Goal: Entertainment & Leisure: Consume media (video, audio)

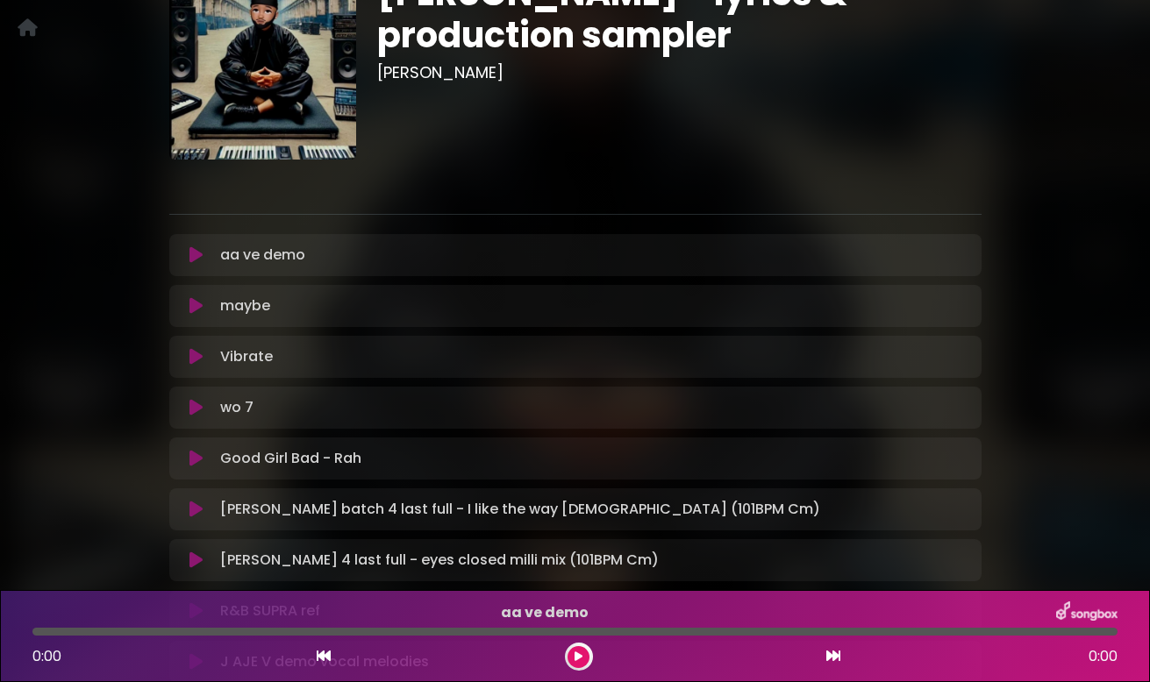
scroll to position [170, 0]
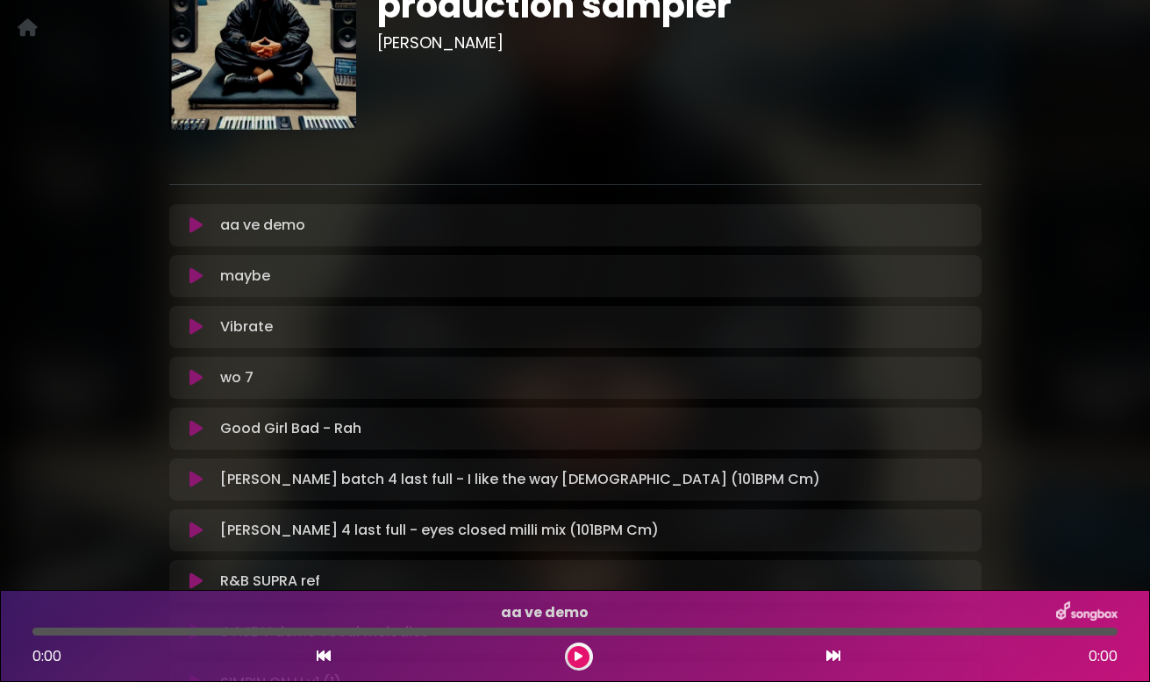
click at [195, 229] on icon at bounding box center [195, 226] width 13 height 18
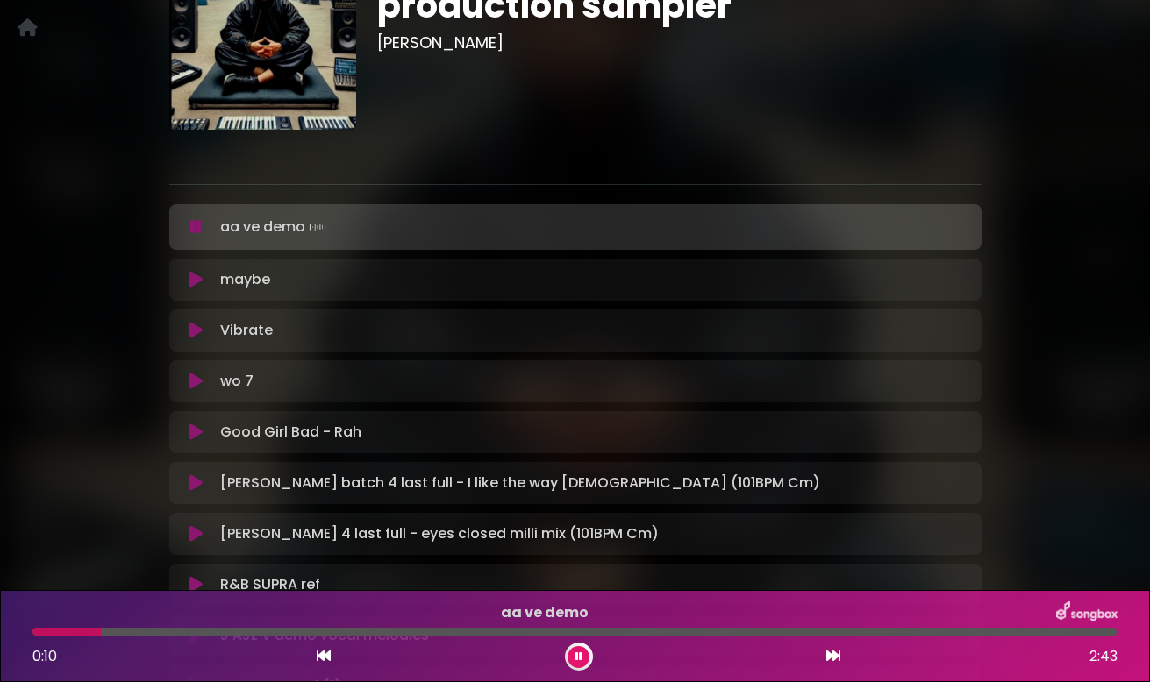
click at [822, 146] on p at bounding box center [575, 154] width 812 height 21
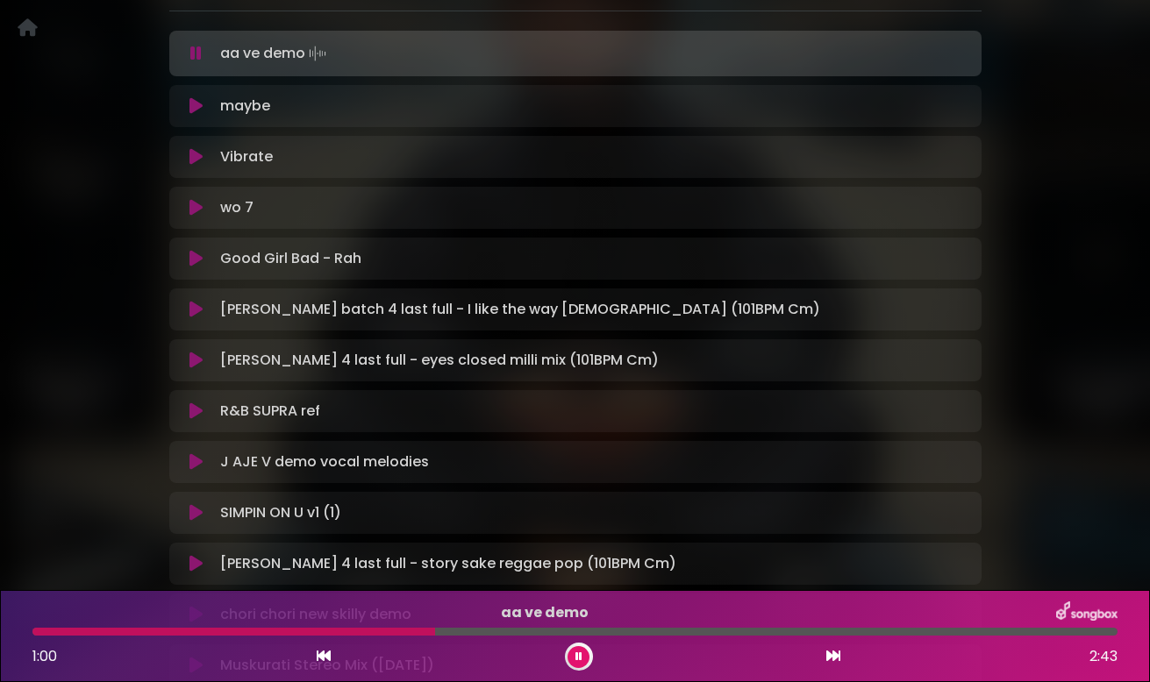
scroll to position [354, 0]
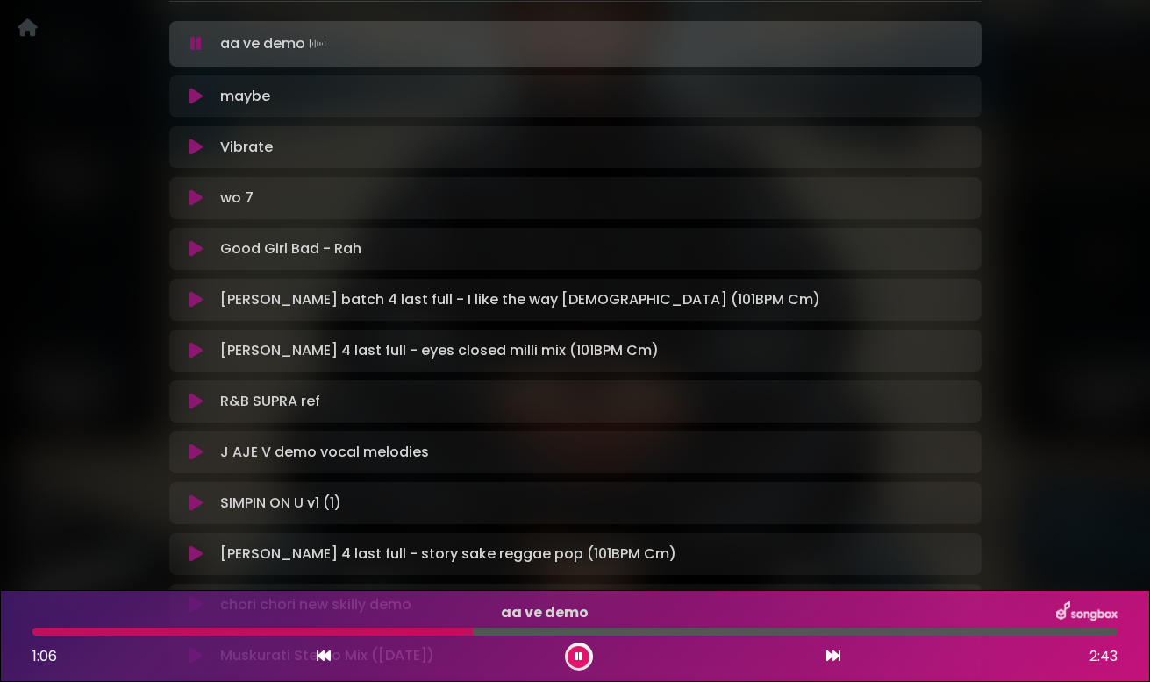
click at [194, 148] on icon at bounding box center [195, 148] width 13 height 18
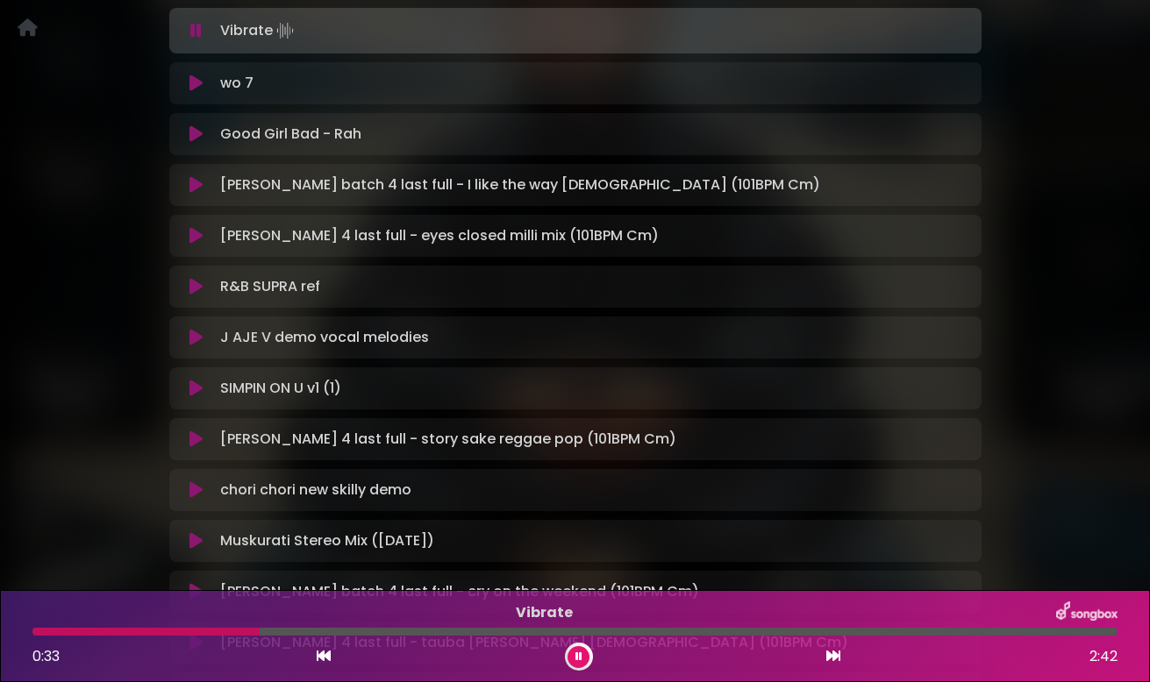
scroll to position [472, 0]
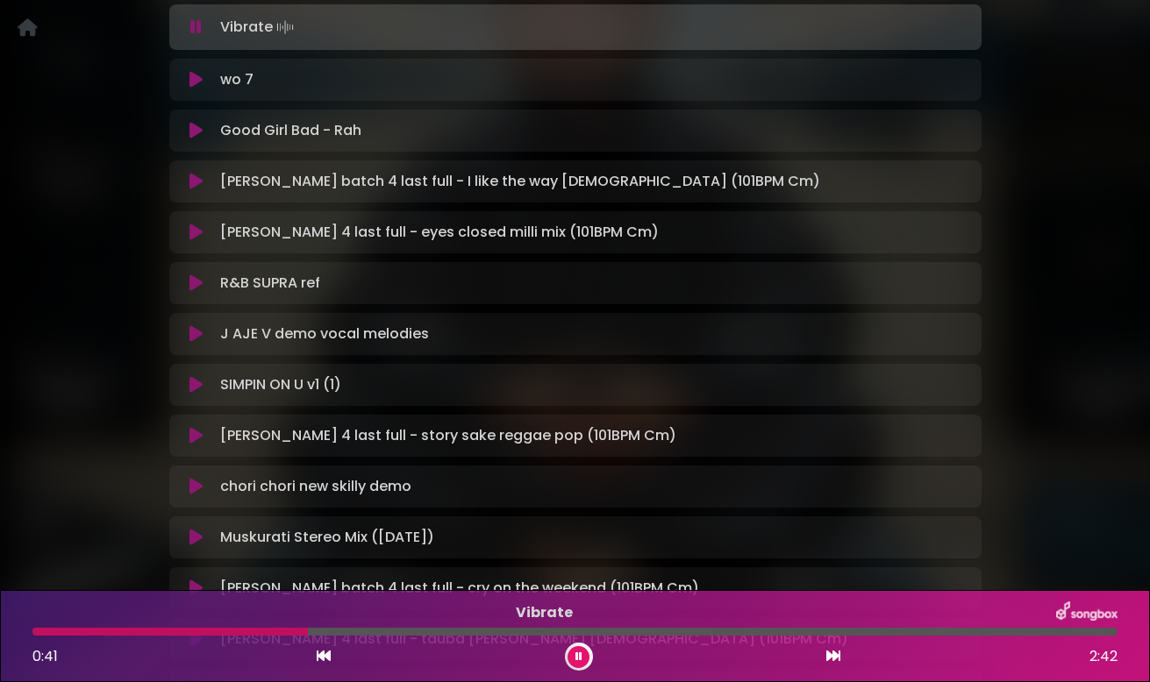
click at [198, 138] on icon at bounding box center [195, 131] width 13 height 18
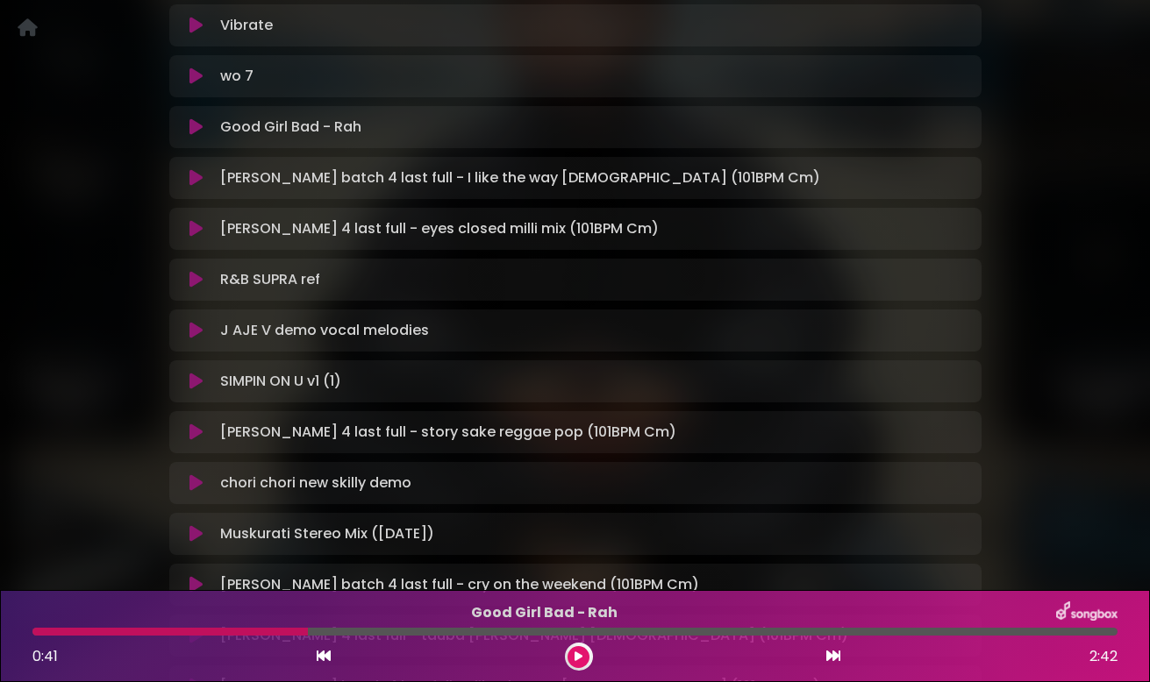
click at [196, 132] on icon at bounding box center [195, 127] width 13 height 18
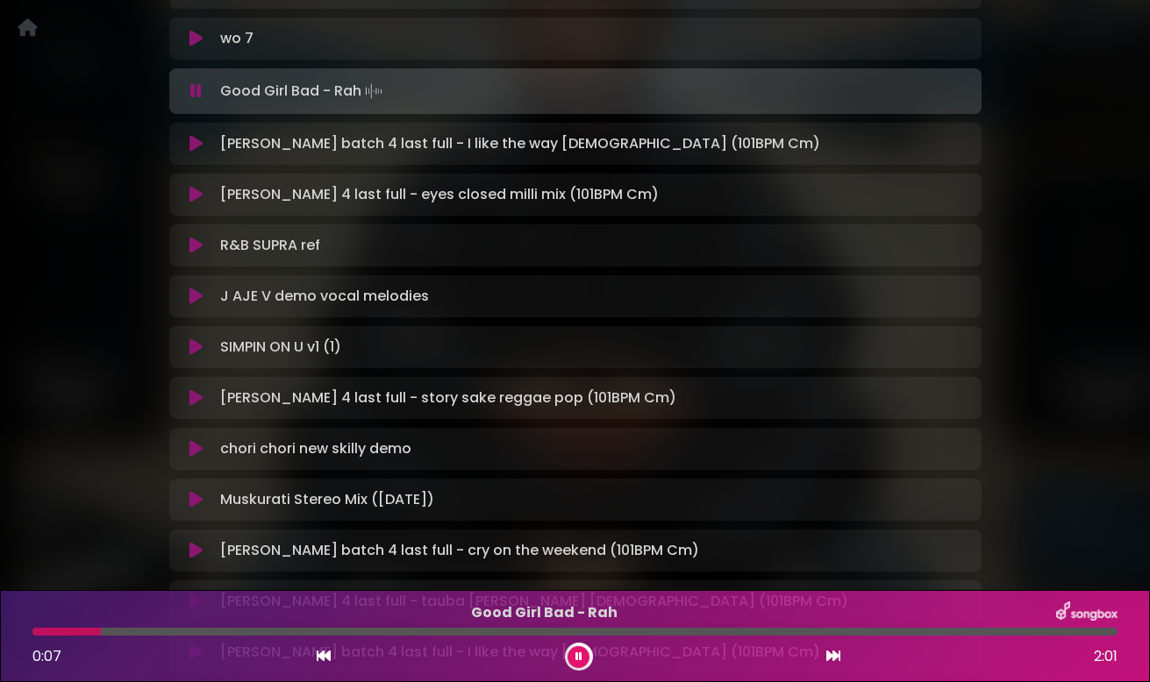
scroll to position [548, 0]
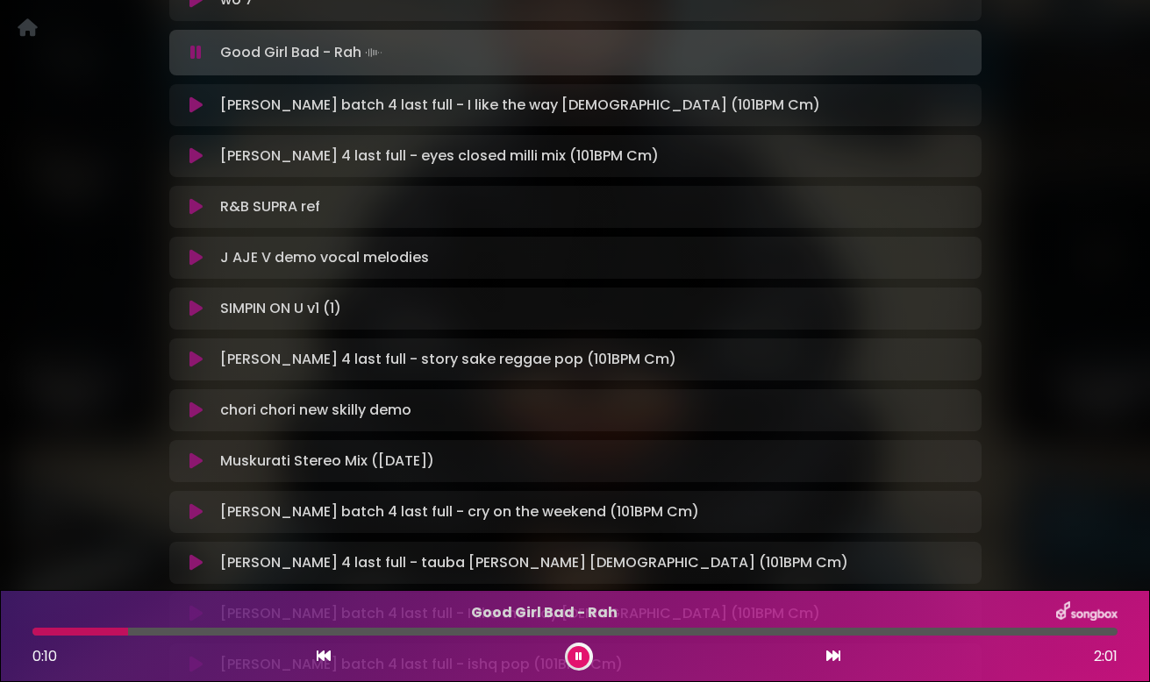
click at [189, 104] on icon at bounding box center [195, 105] width 13 height 18
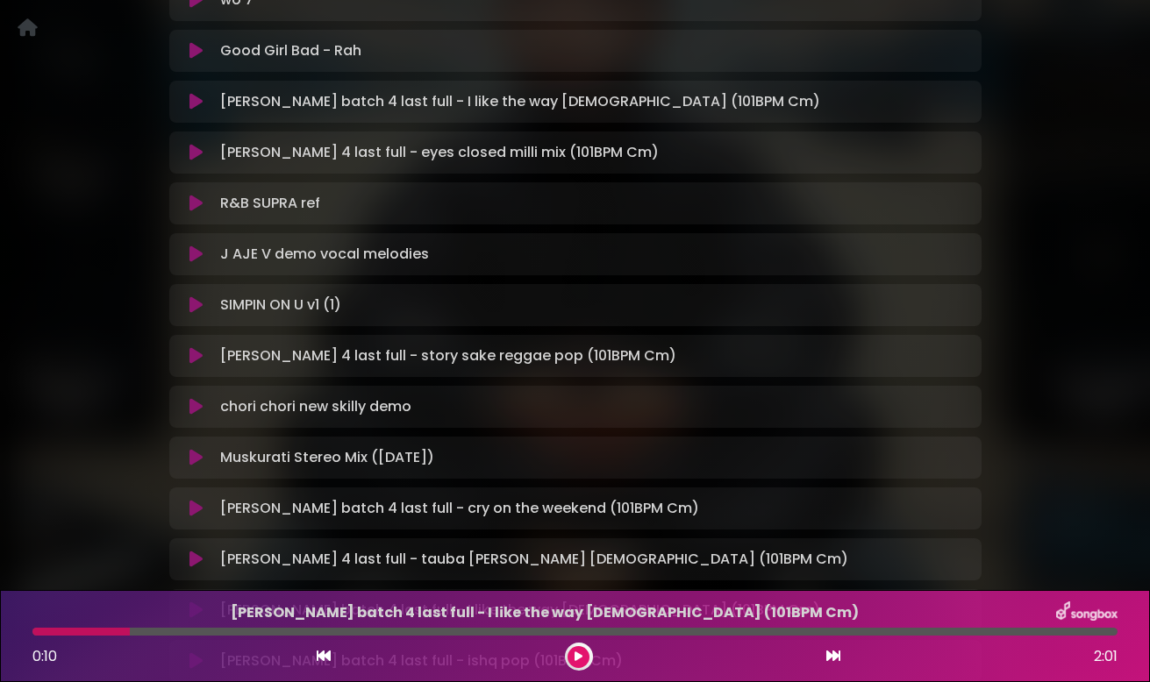
click at [204, 102] on button at bounding box center [196, 102] width 33 height 18
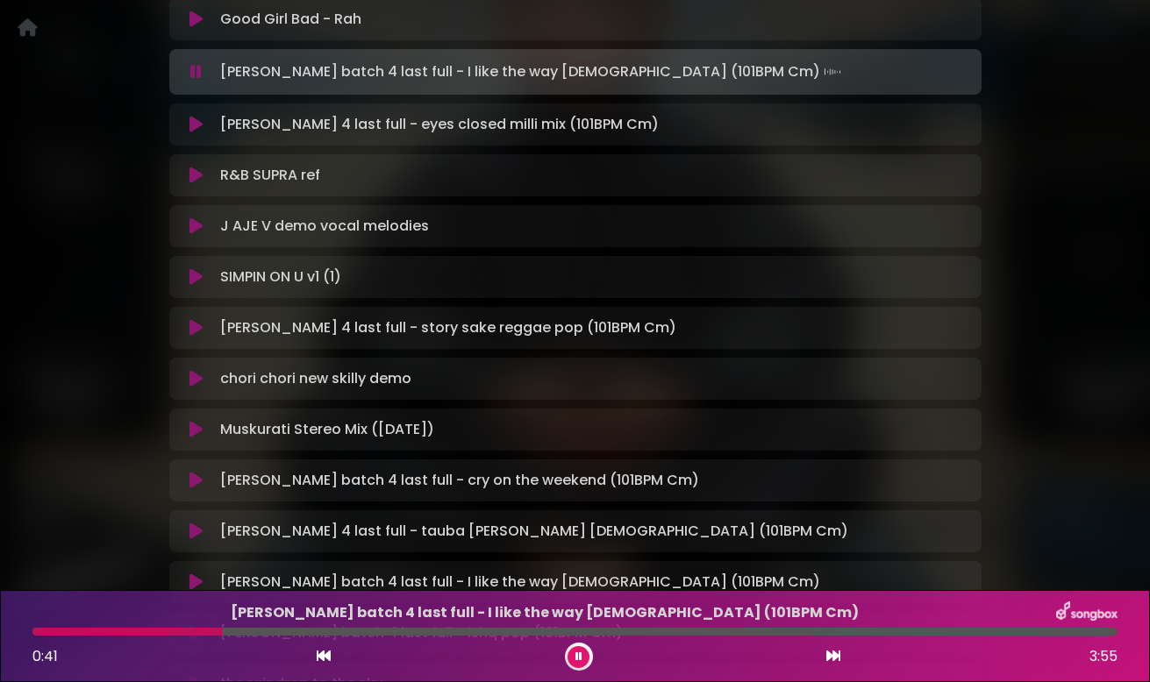
scroll to position [605, 0]
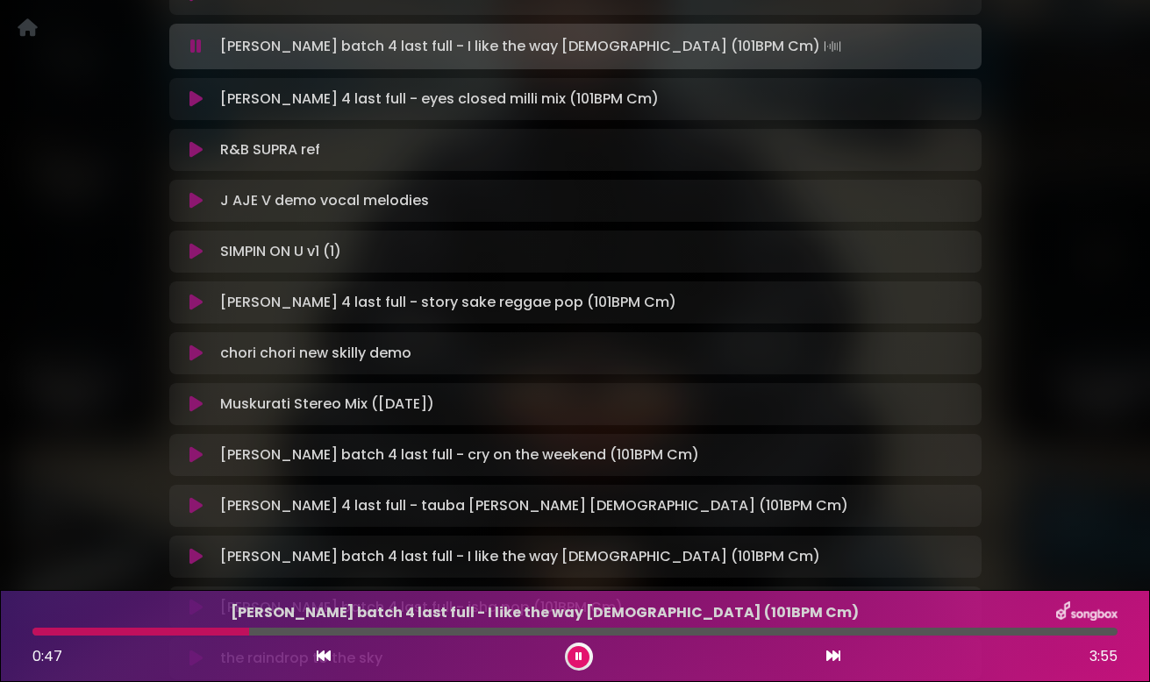
click at [199, 101] on icon at bounding box center [195, 99] width 13 height 18
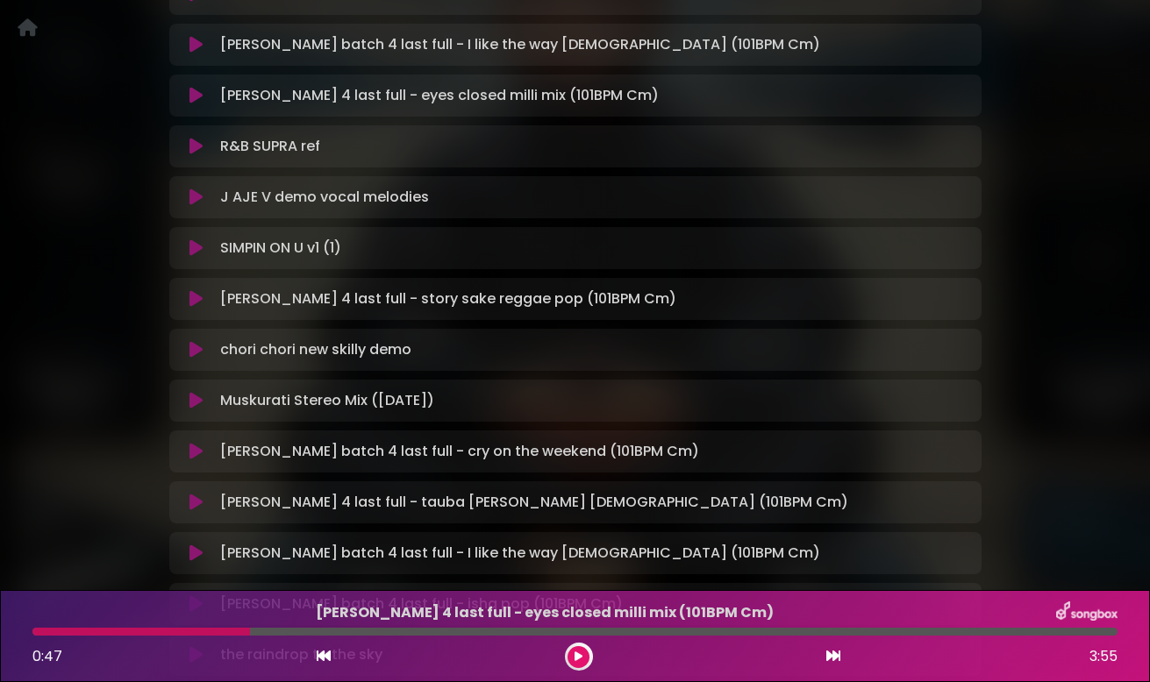
click at [199, 101] on icon at bounding box center [195, 96] width 13 height 18
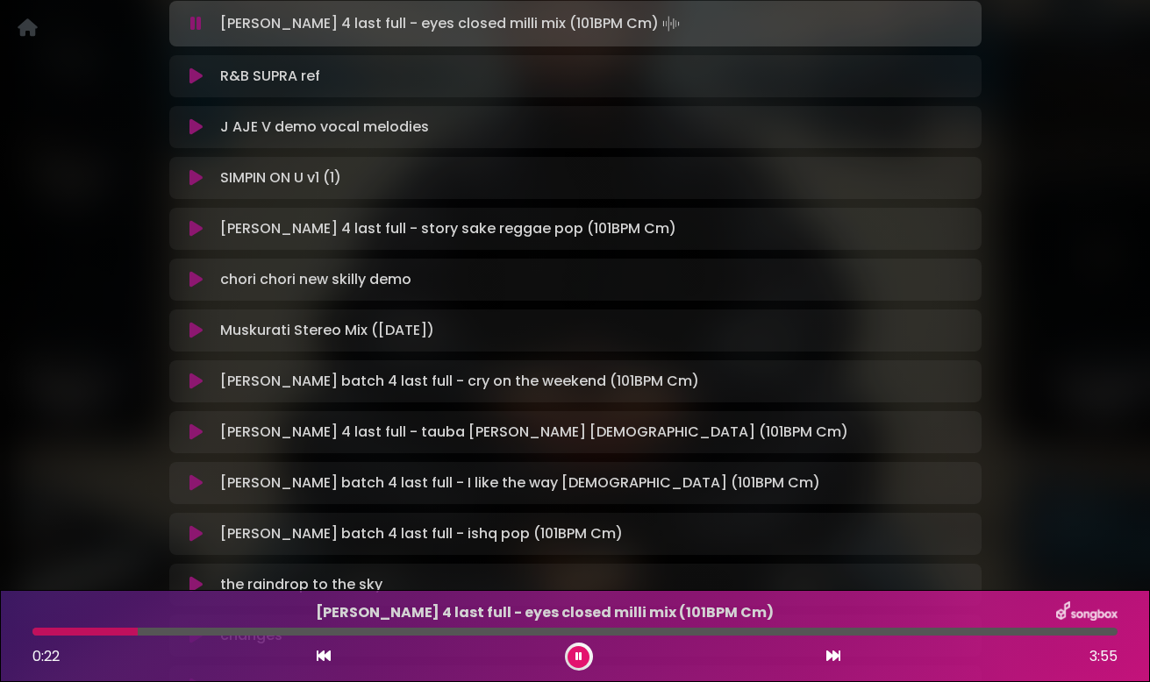
scroll to position [696, 0]
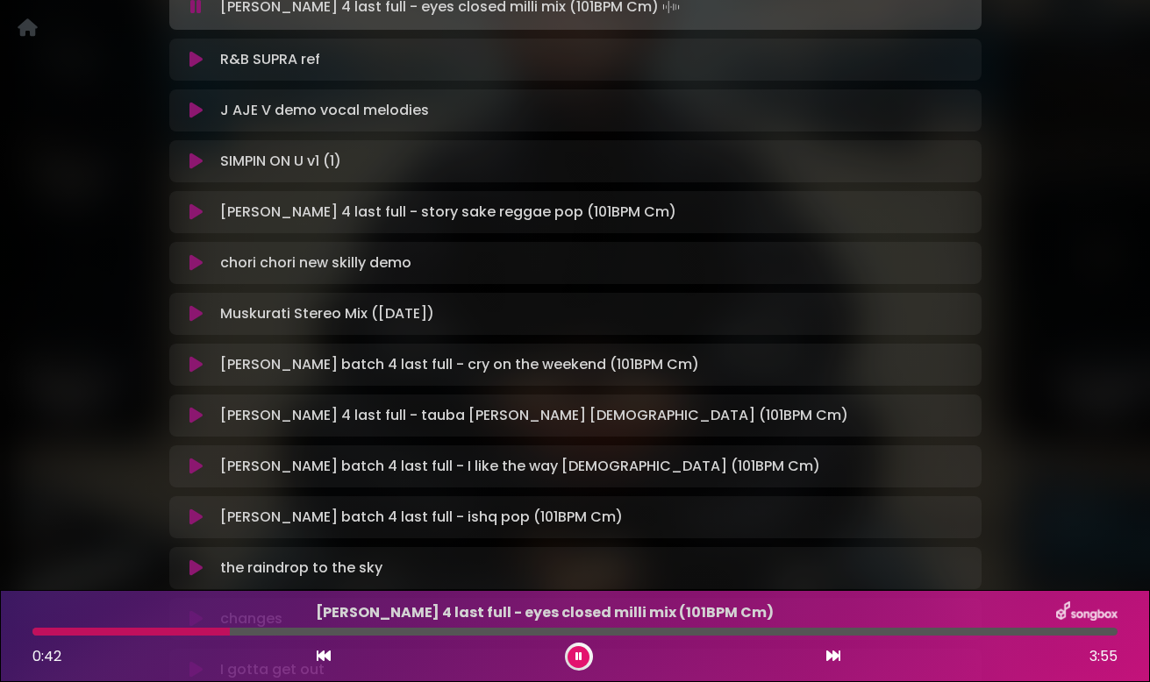
click at [192, 112] on icon at bounding box center [195, 111] width 13 height 18
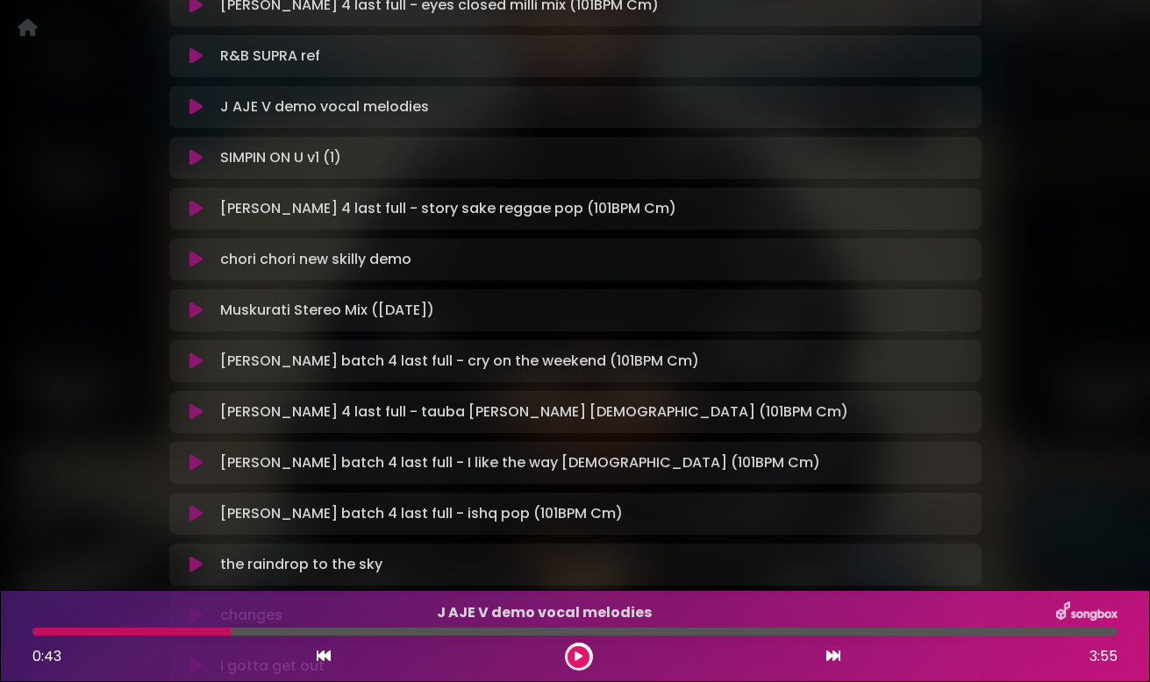
click at [198, 109] on icon at bounding box center [195, 107] width 13 height 18
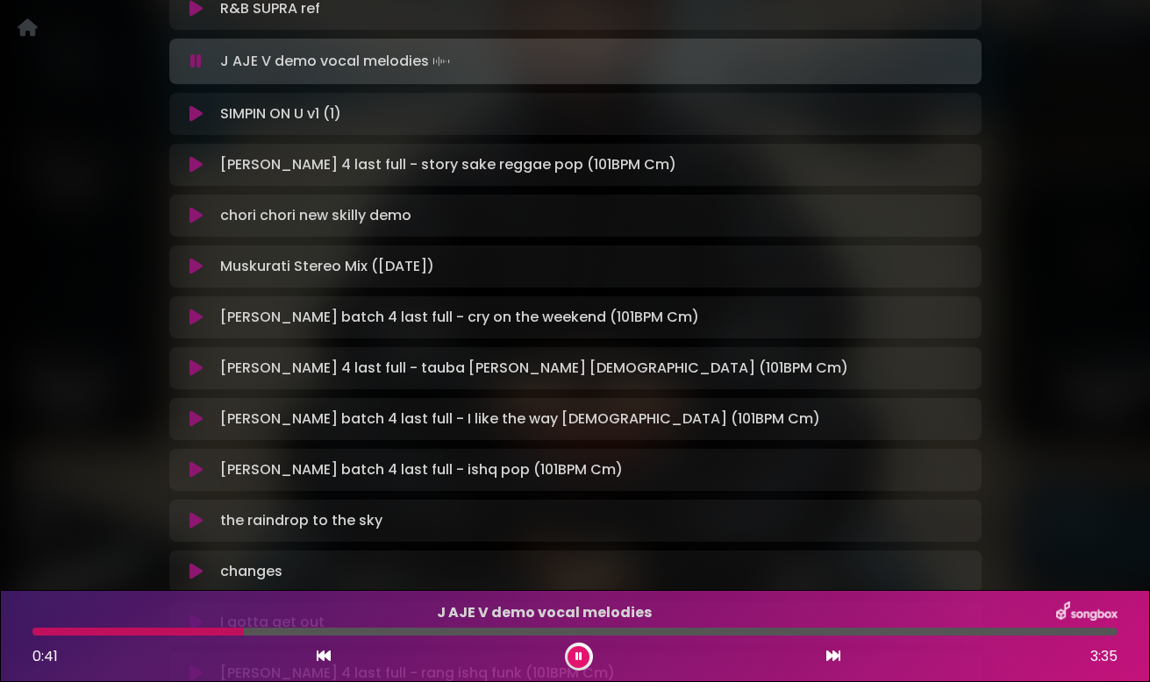
scroll to position [770, 0]
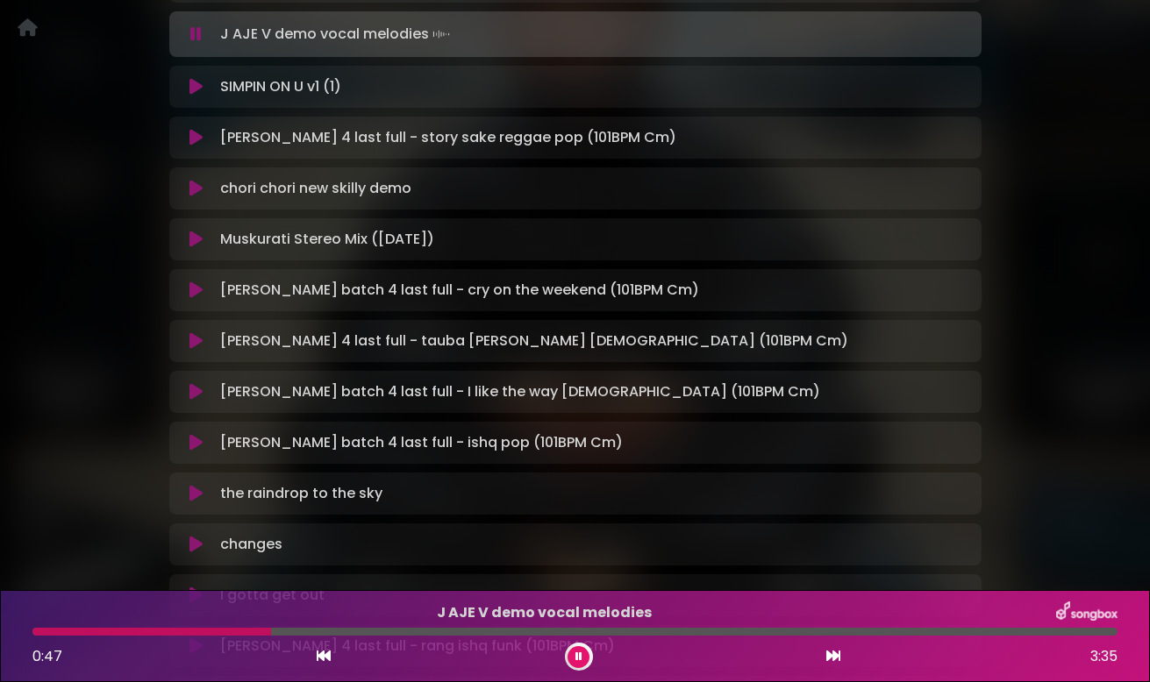
click at [197, 89] on icon at bounding box center [195, 87] width 13 height 18
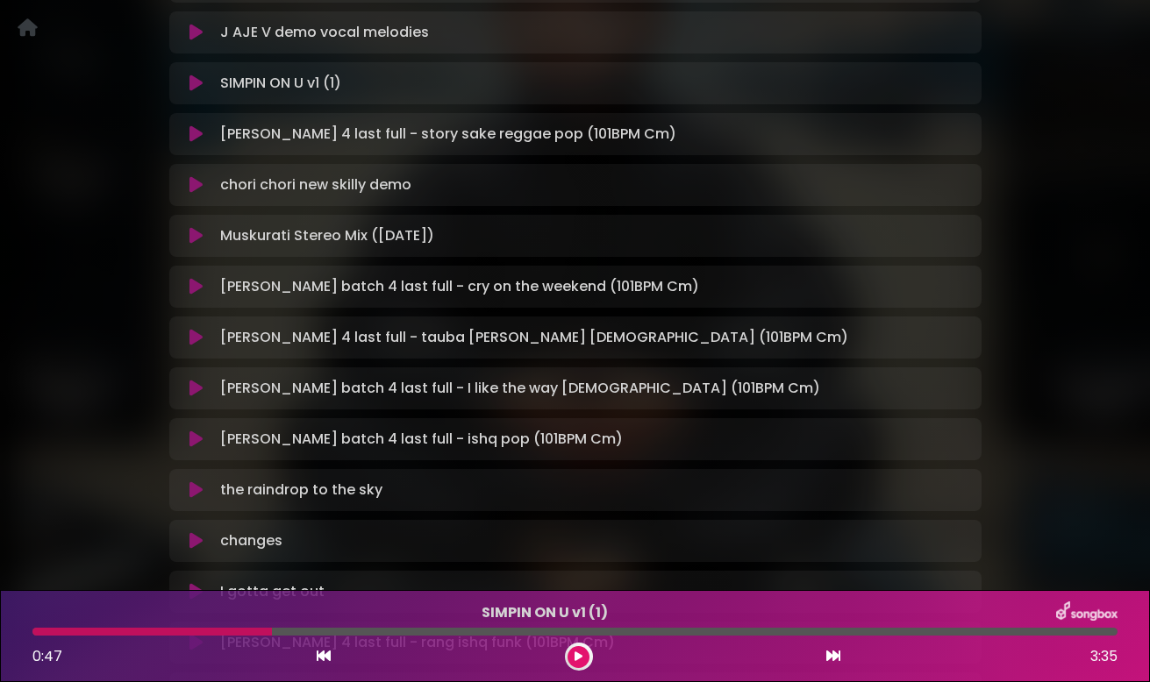
click at [197, 89] on icon at bounding box center [195, 84] width 13 height 18
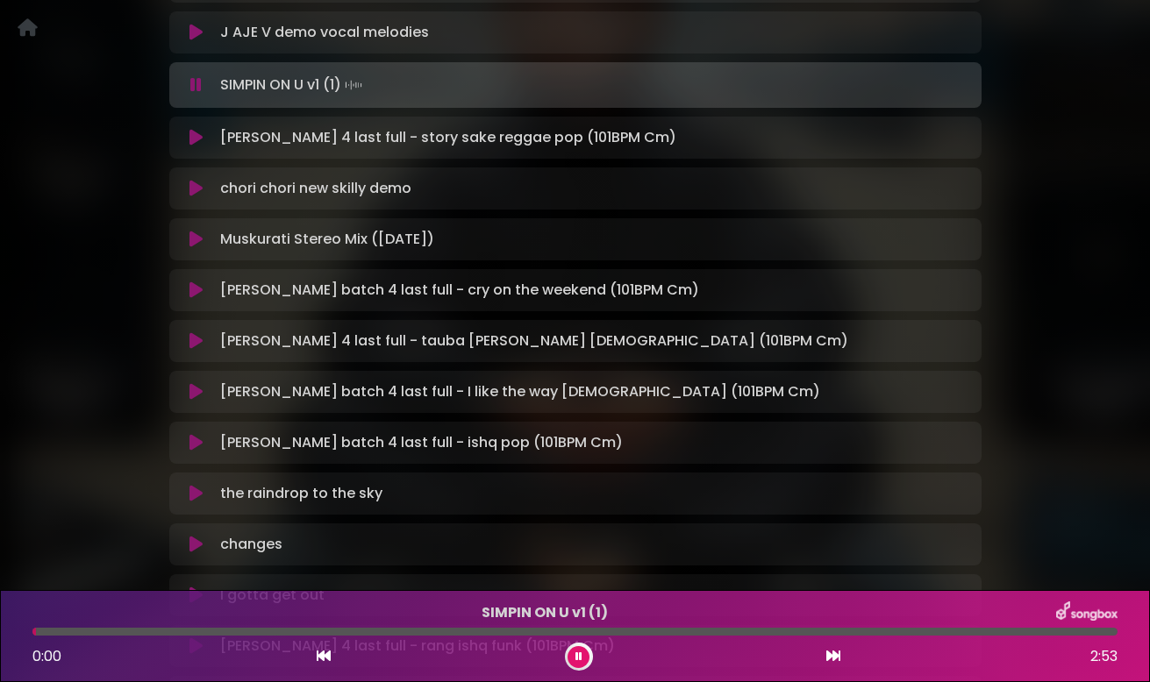
click at [197, 88] on icon at bounding box center [195, 85] width 11 height 18
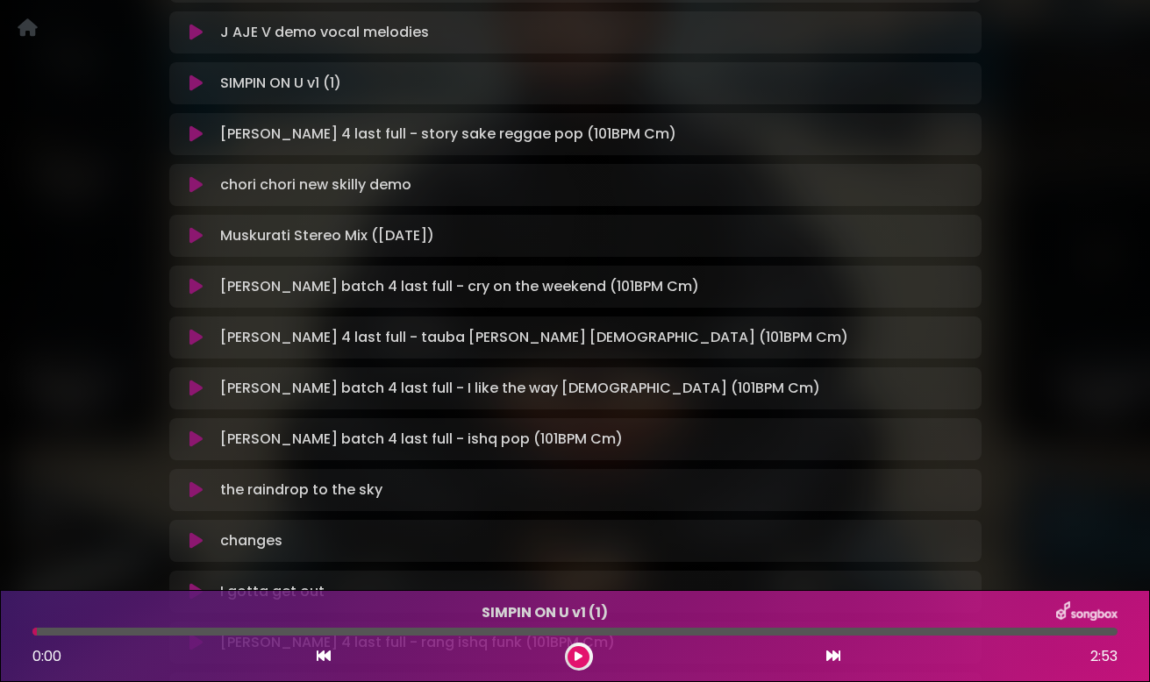
click at [195, 129] on icon at bounding box center [195, 134] width 13 height 18
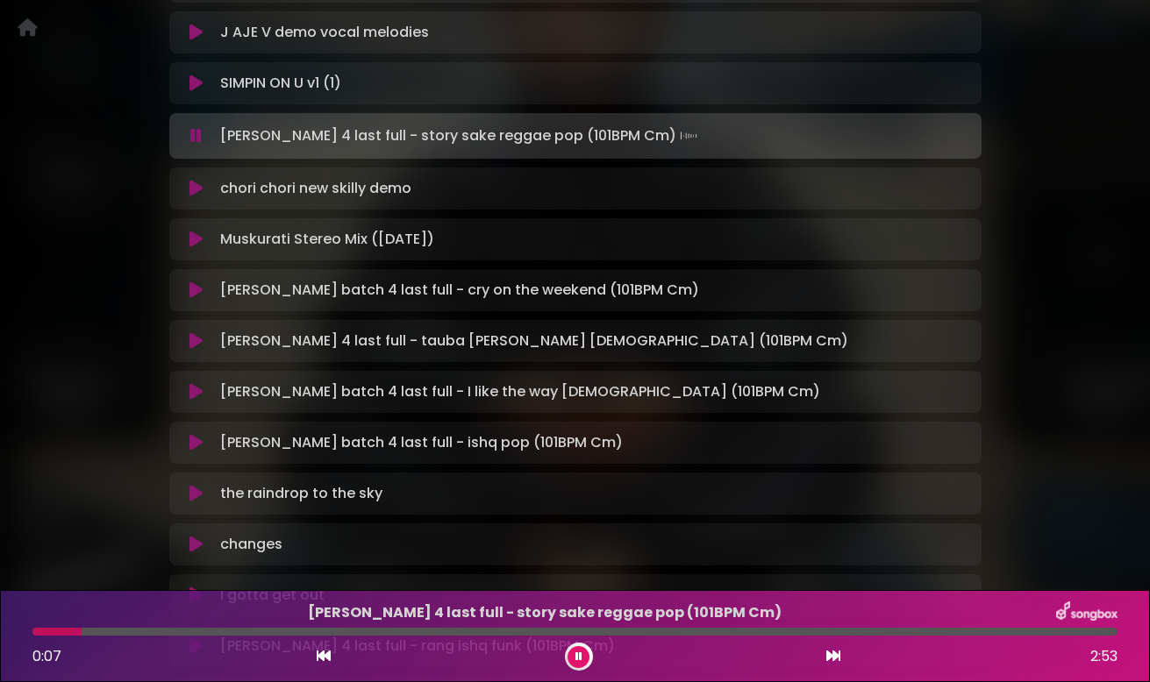
click at [196, 136] on icon at bounding box center [195, 136] width 11 height 18
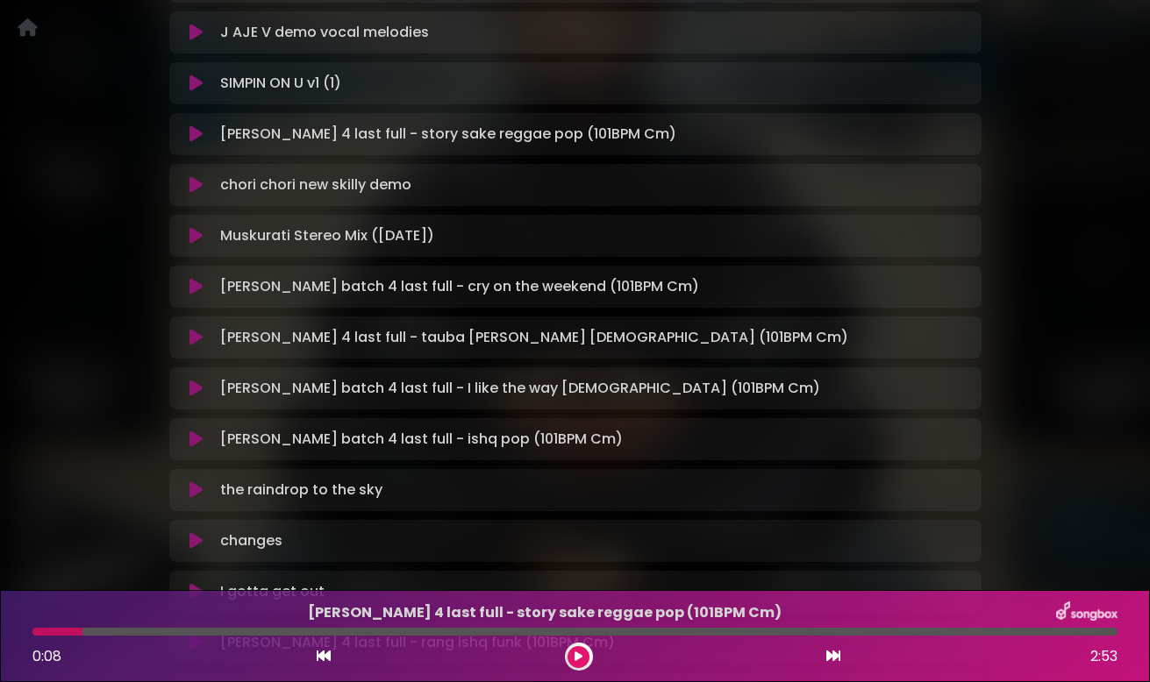
click at [196, 137] on icon at bounding box center [195, 134] width 13 height 18
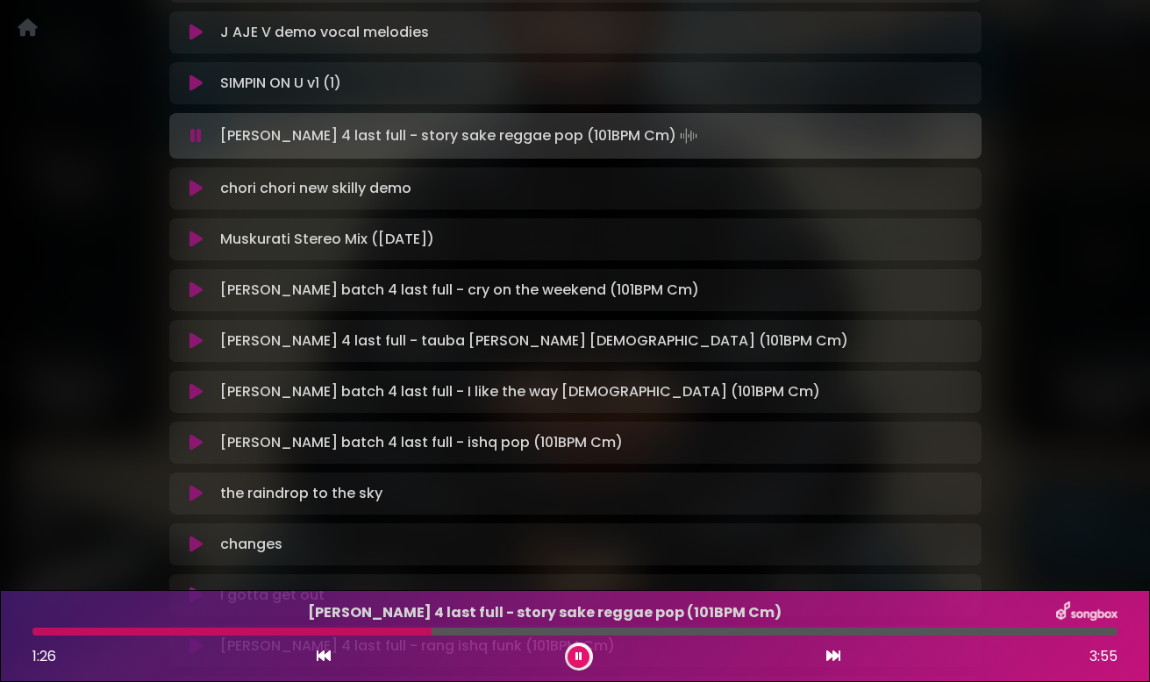
click at [196, 137] on icon at bounding box center [195, 136] width 11 height 18
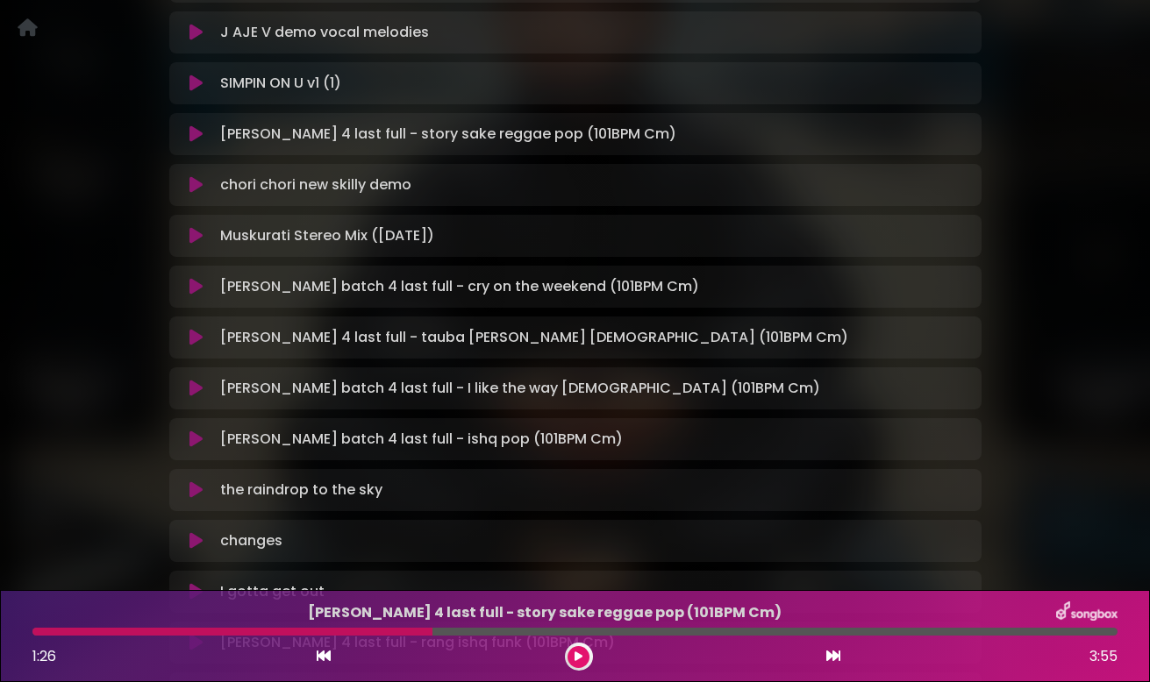
click at [204, 288] on button at bounding box center [196, 287] width 33 height 18
click at [196, 289] on icon at bounding box center [195, 287] width 13 height 18
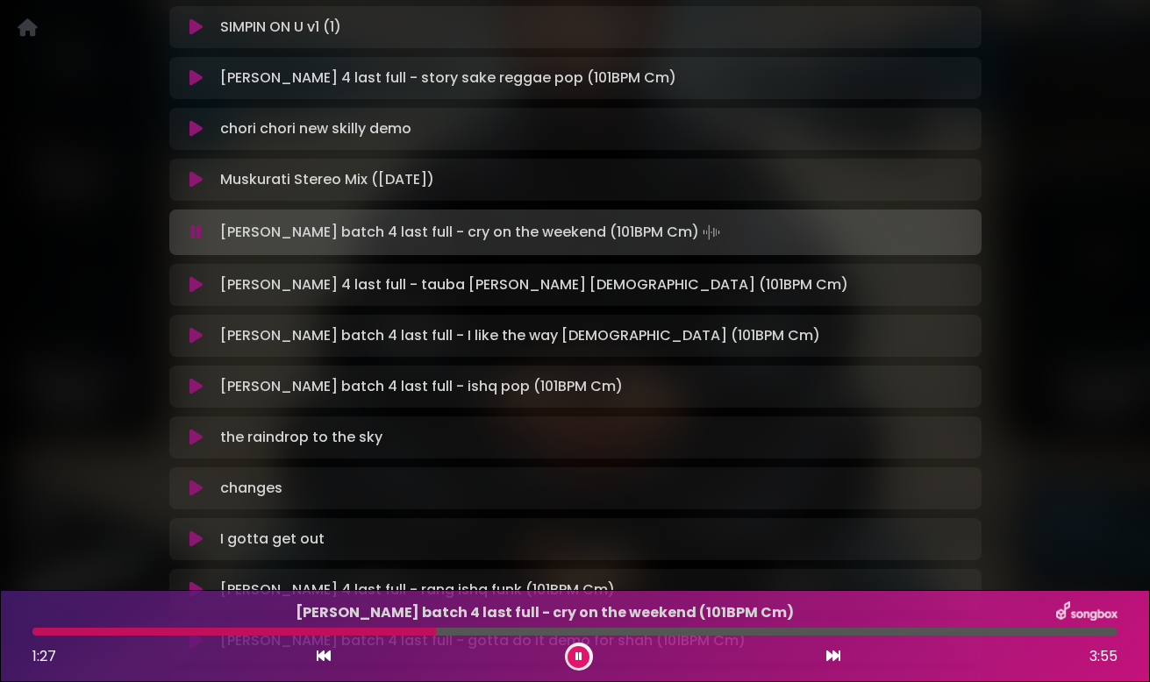
scroll to position [859, 0]
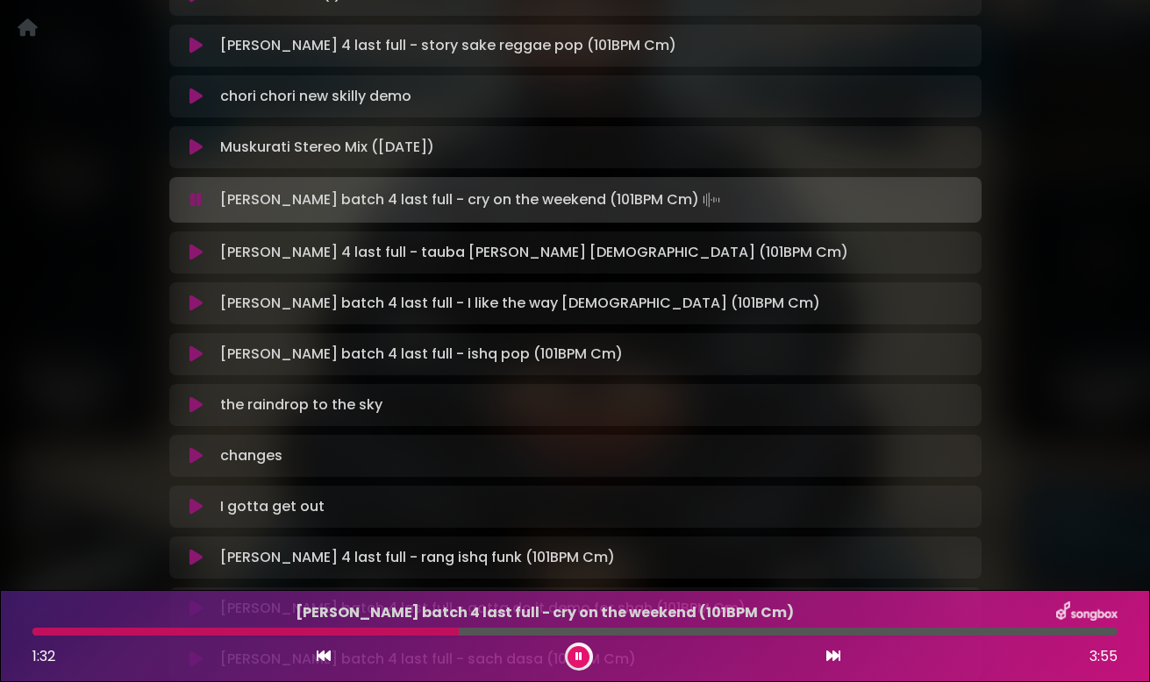
click at [196, 200] on icon at bounding box center [195, 200] width 11 height 18
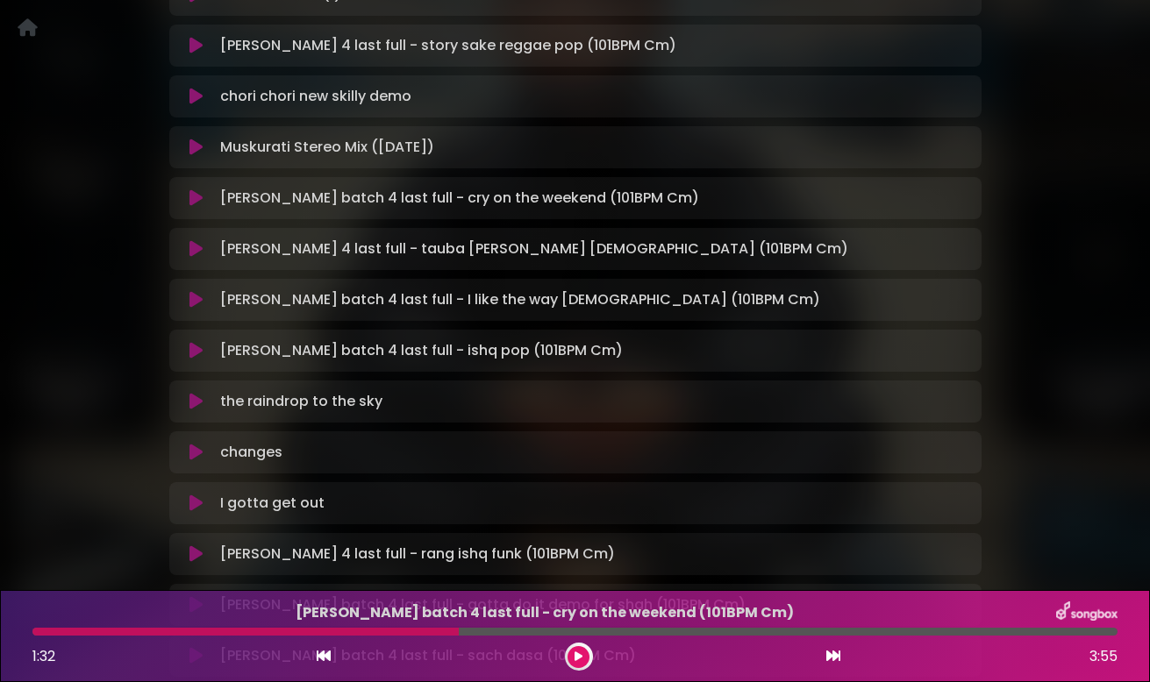
click at [196, 200] on icon at bounding box center [195, 198] width 13 height 18
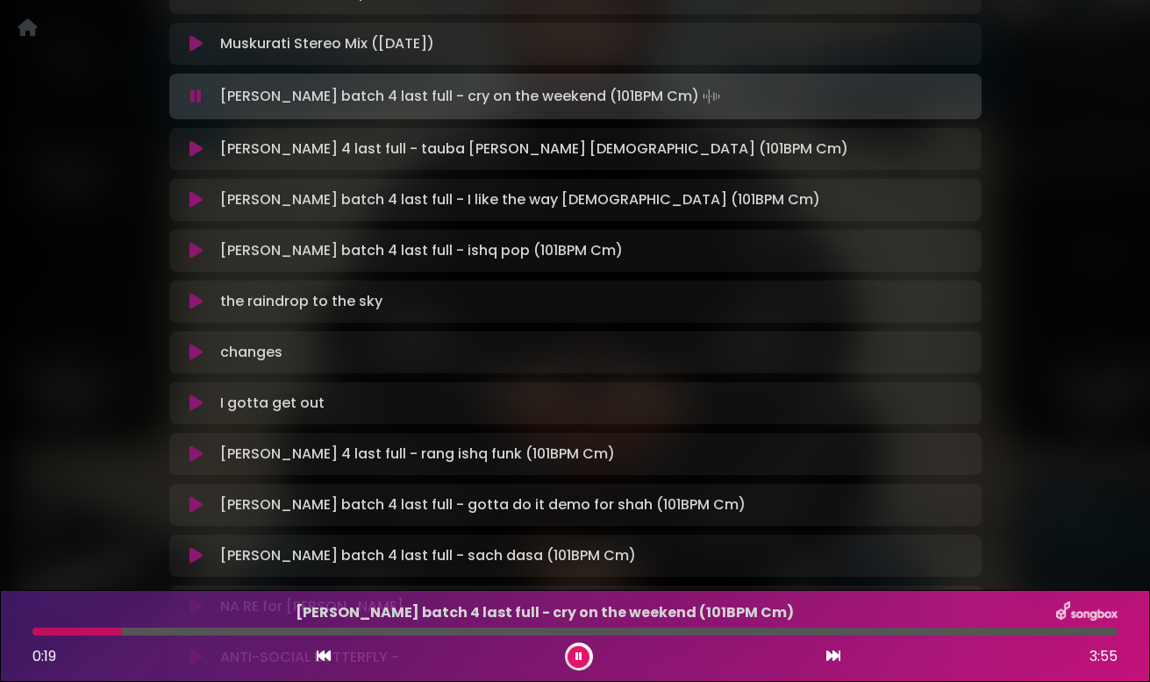
scroll to position [974, 0]
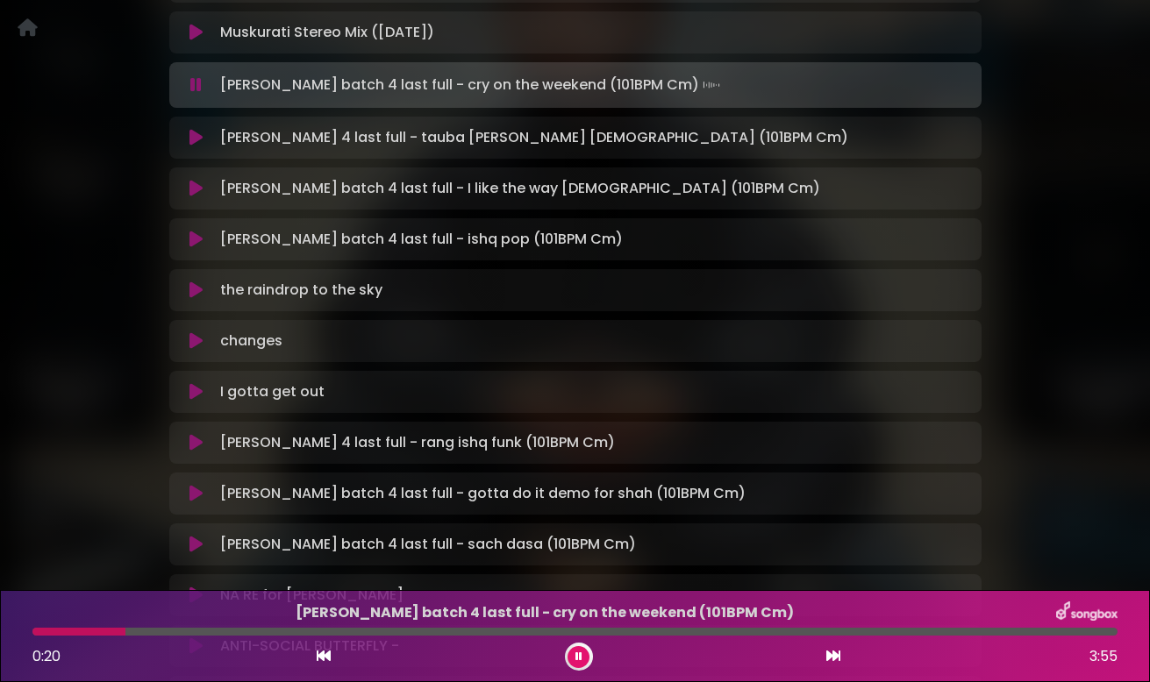
click at [198, 140] on icon at bounding box center [195, 138] width 13 height 18
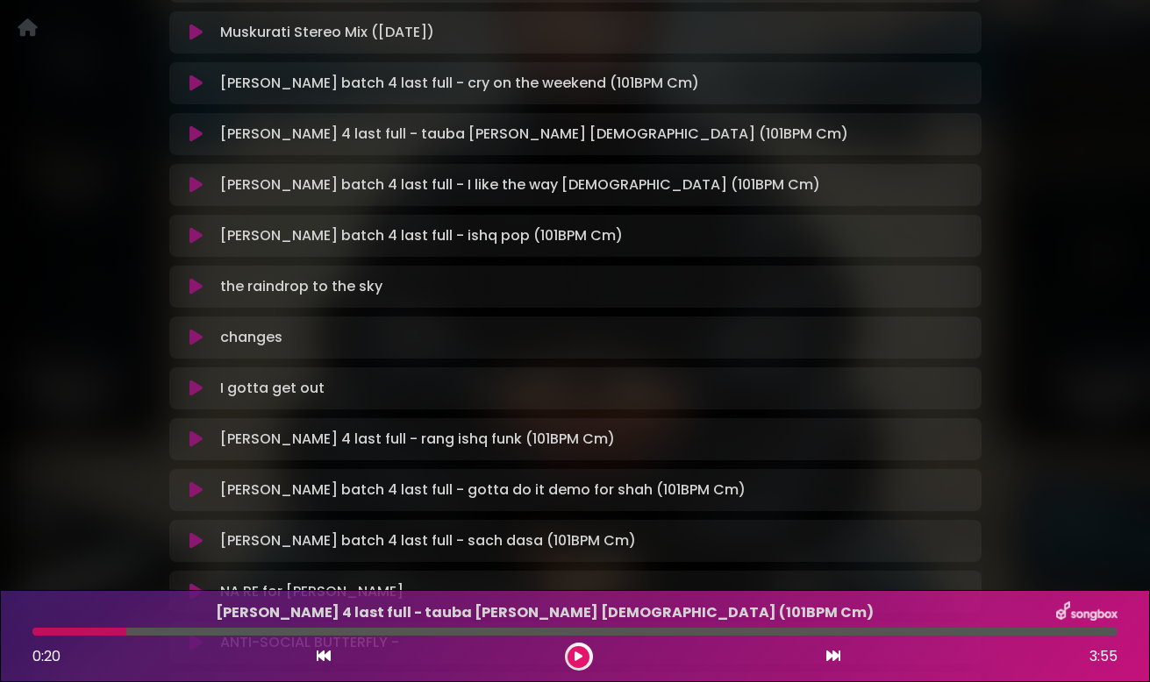
click at [198, 140] on icon at bounding box center [195, 134] width 13 height 18
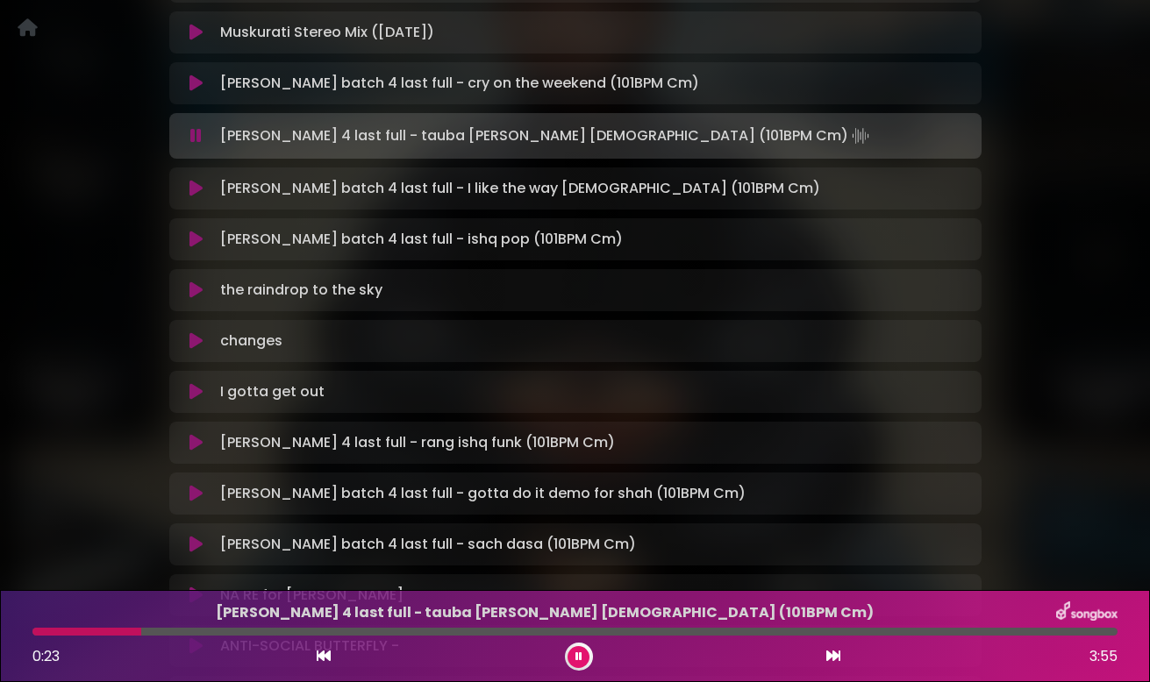
click at [198, 140] on icon at bounding box center [195, 136] width 11 height 18
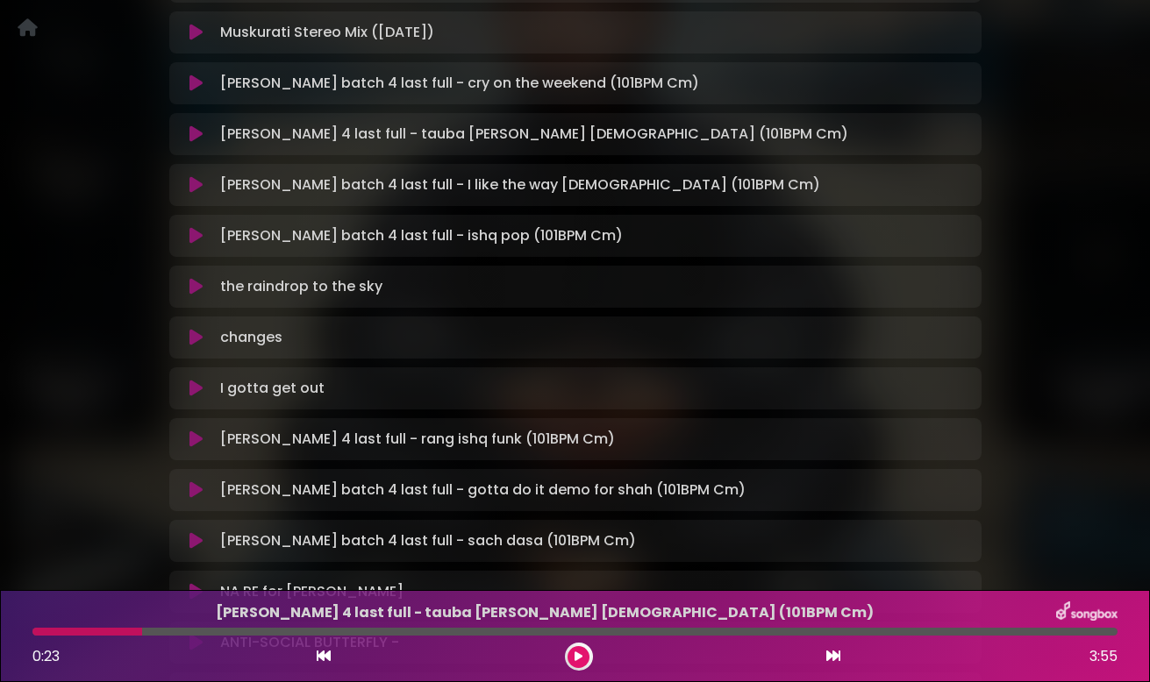
click at [198, 140] on icon at bounding box center [195, 134] width 13 height 18
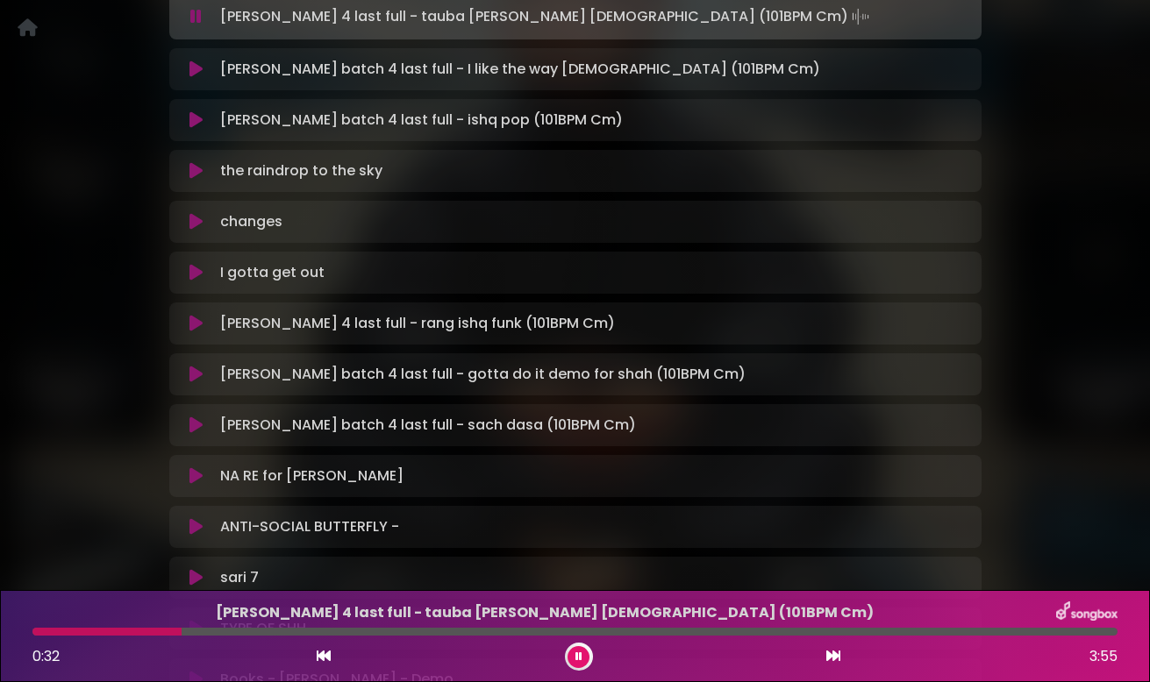
scroll to position [1095, 0]
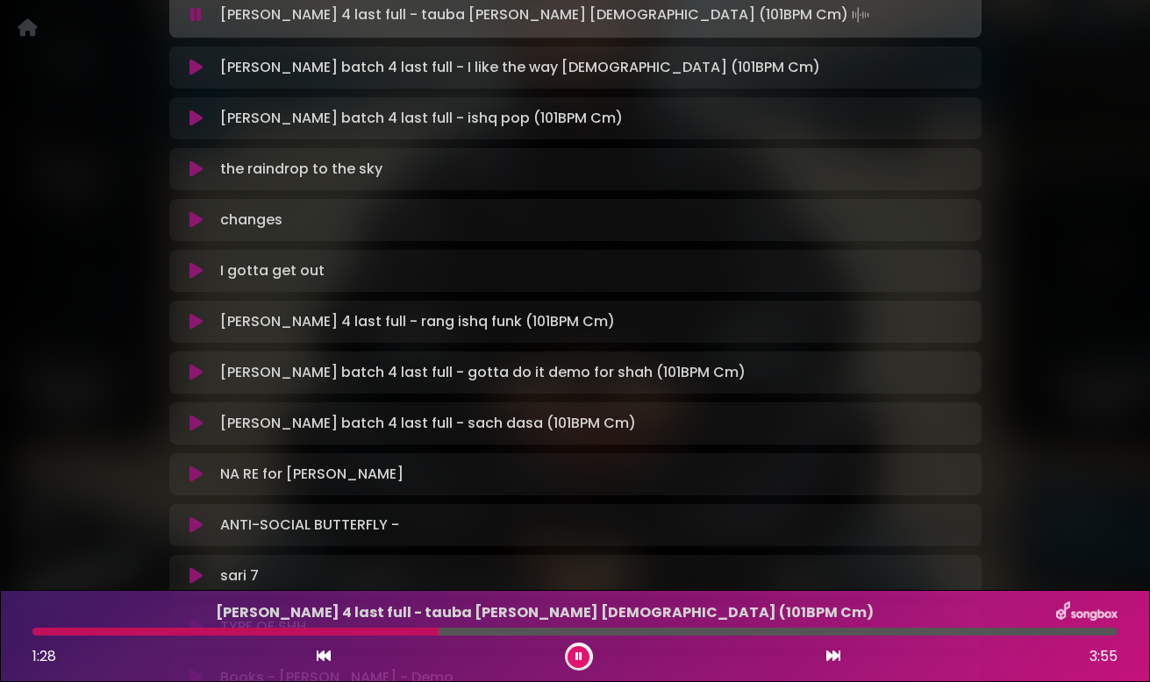
click at [202, 11] on button at bounding box center [196, 15] width 33 height 18
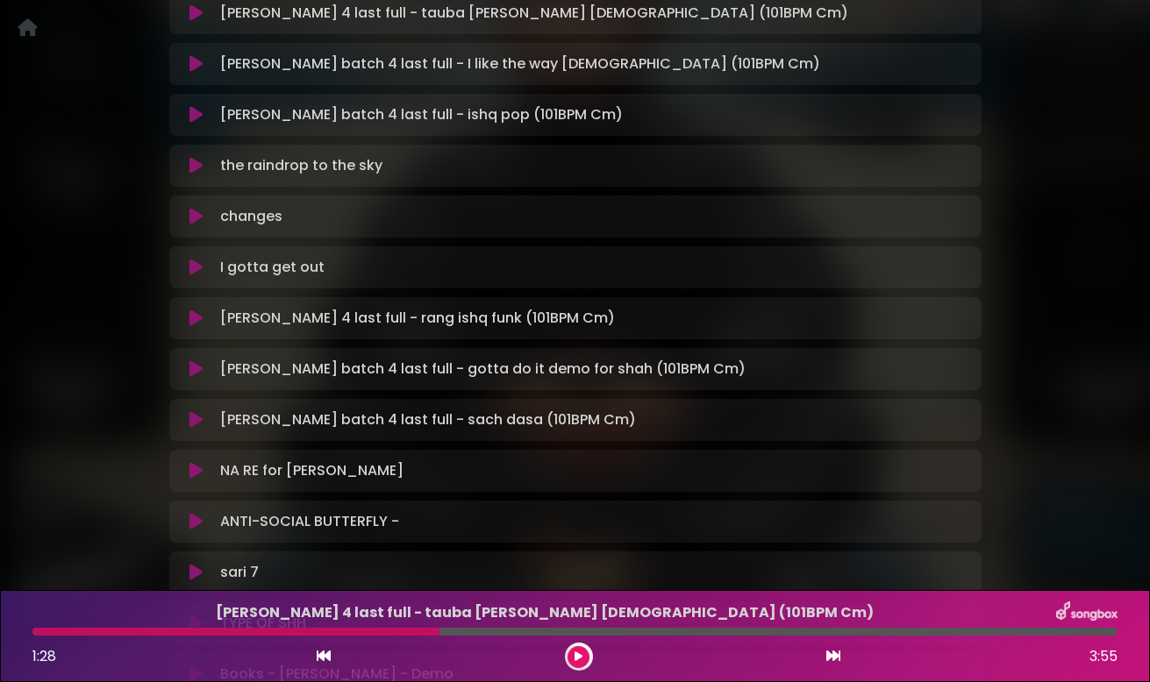
click at [193, 118] on icon at bounding box center [195, 115] width 13 height 18
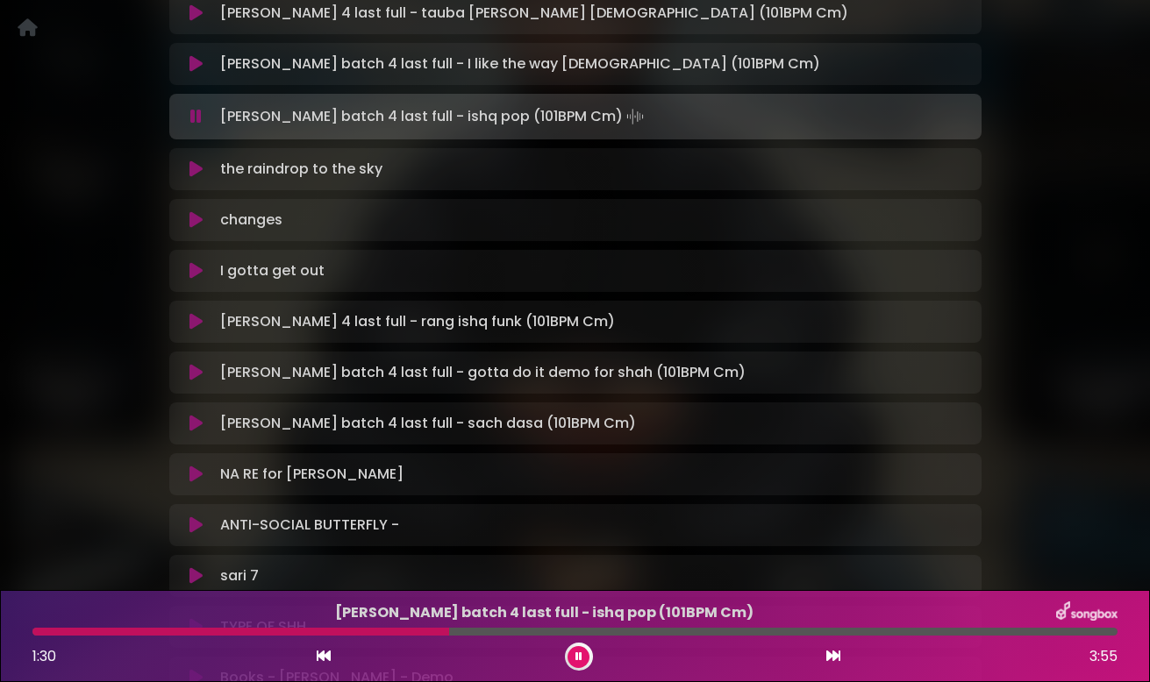
click at [193, 118] on icon at bounding box center [195, 117] width 11 height 18
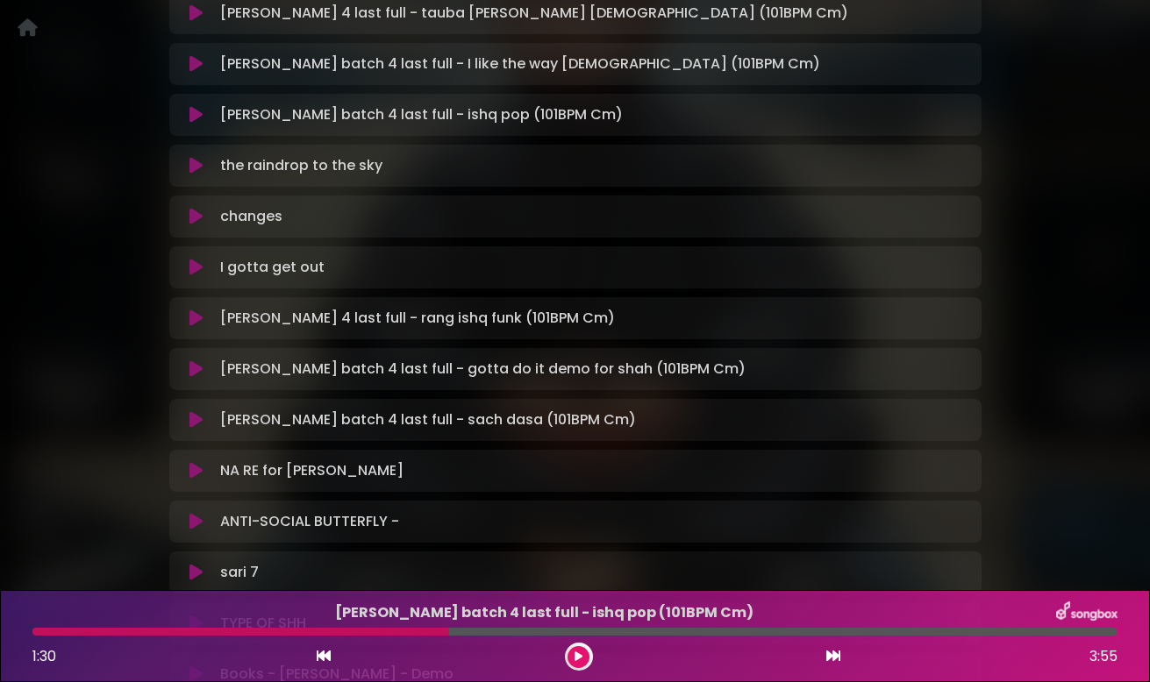
click at [193, 118] on icon at bounding box center [195, 115] width 13 height 18
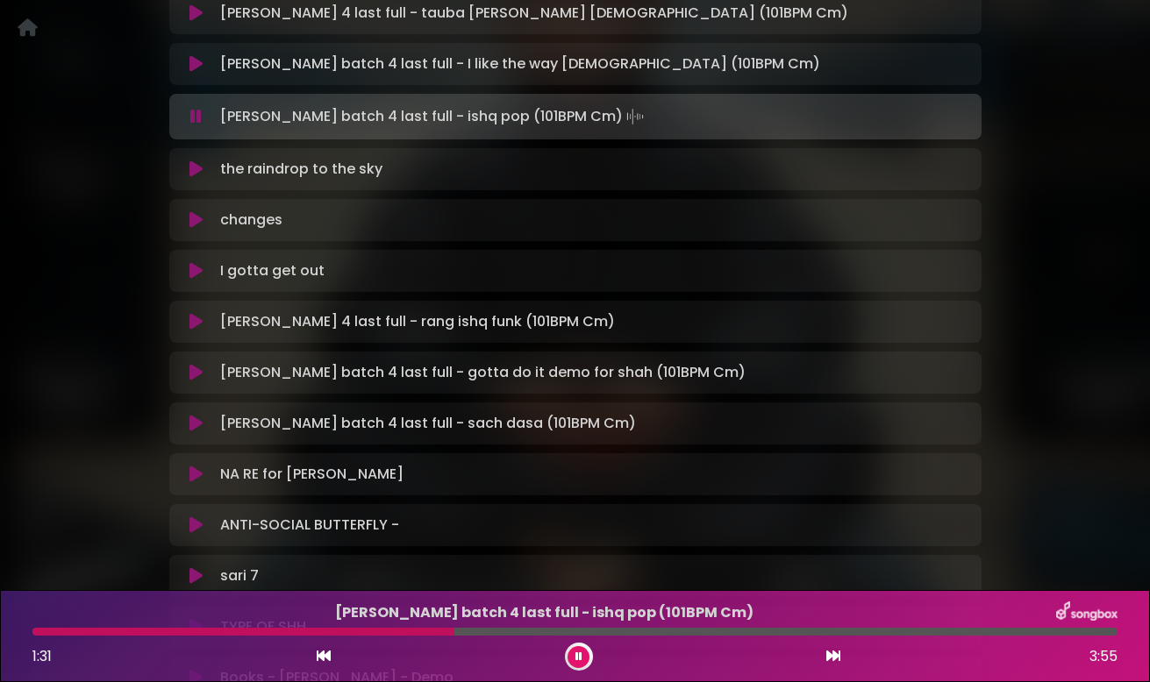
click at [193, 118] on icon at bounding box center [195, 117] width 11 height 18
click at [196, 126] on div "[PERSON_NAME] batch 4 last full - ishq pop (101BPM Cm) Loading Track..." at bounding box center [575, 116] width 791 height 25
click at [196, 118] on icon at bounding box center [195, 117] width 11 height 18
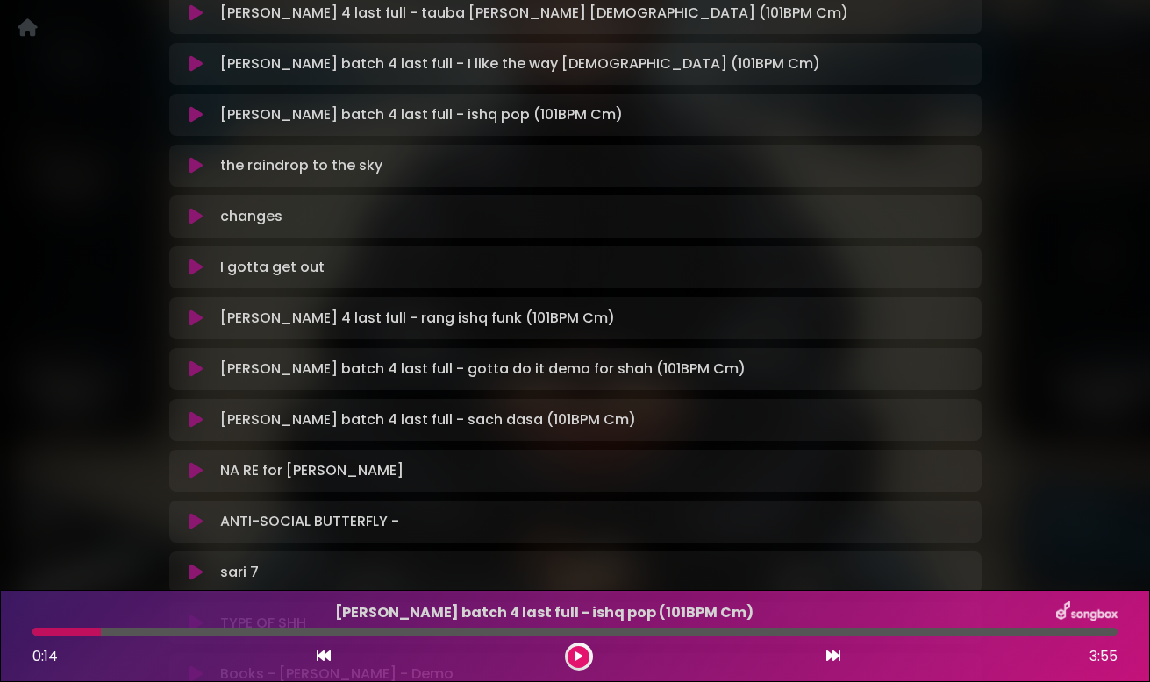
click at [196, 118] on icon at bounding box center [195, 115] width 13 height 18
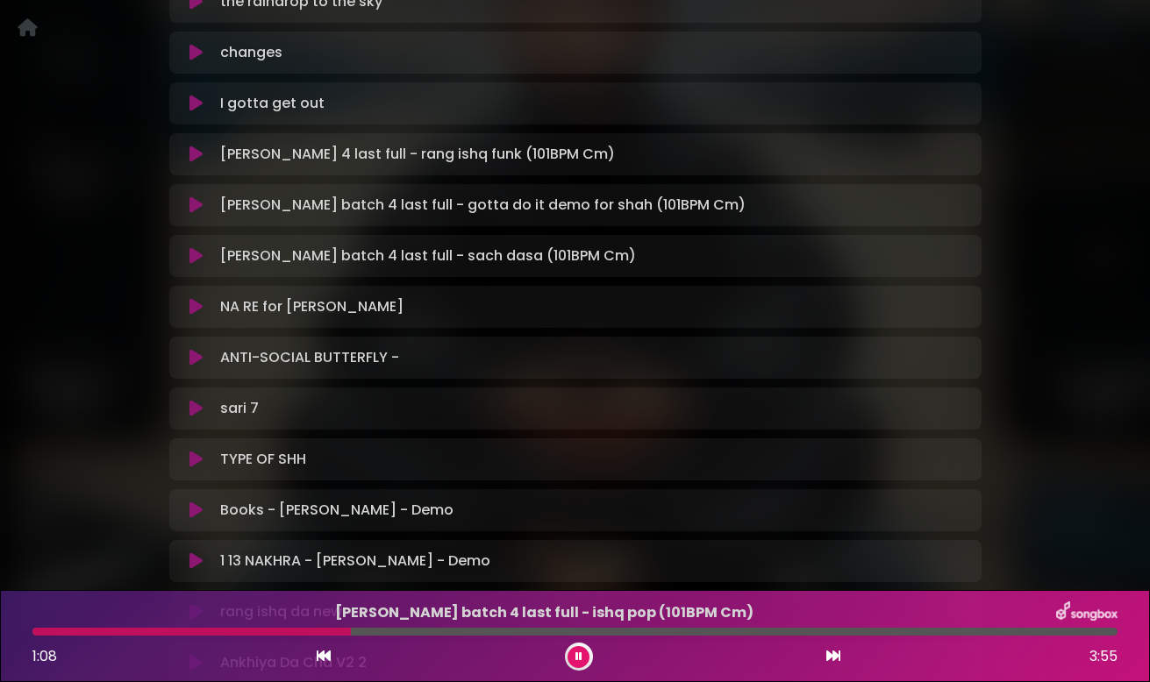
scroll to position [1288, 0]
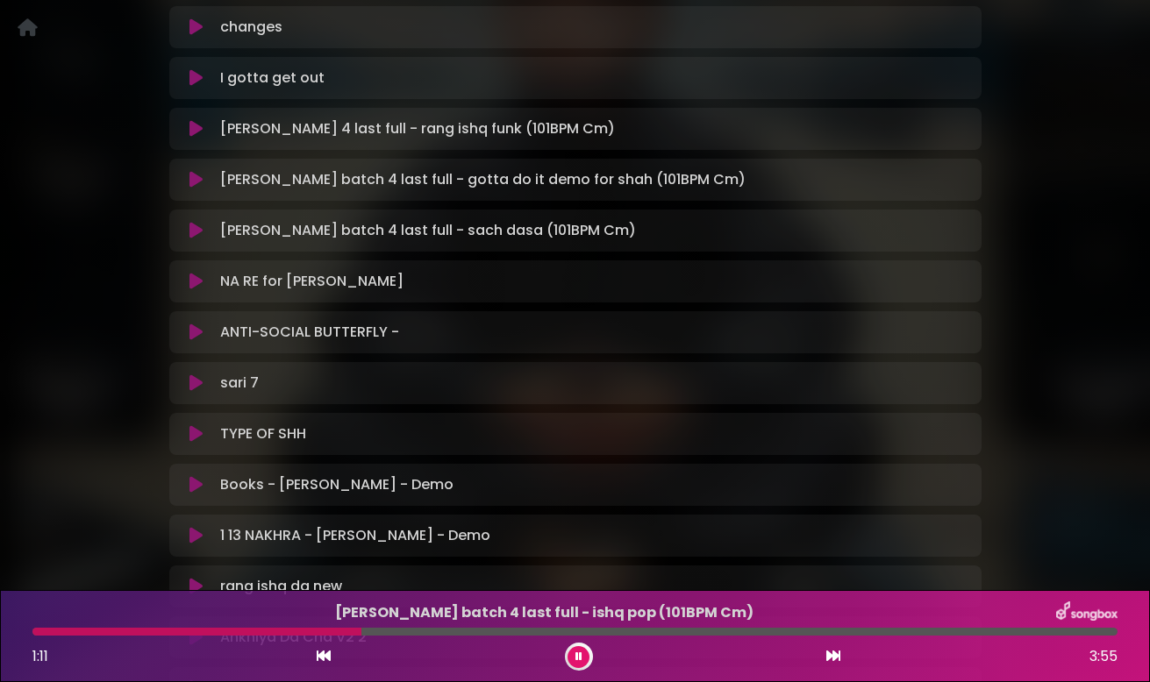
click at [196, 129] on icon at bounding box center [195, 129] width 13 height 18
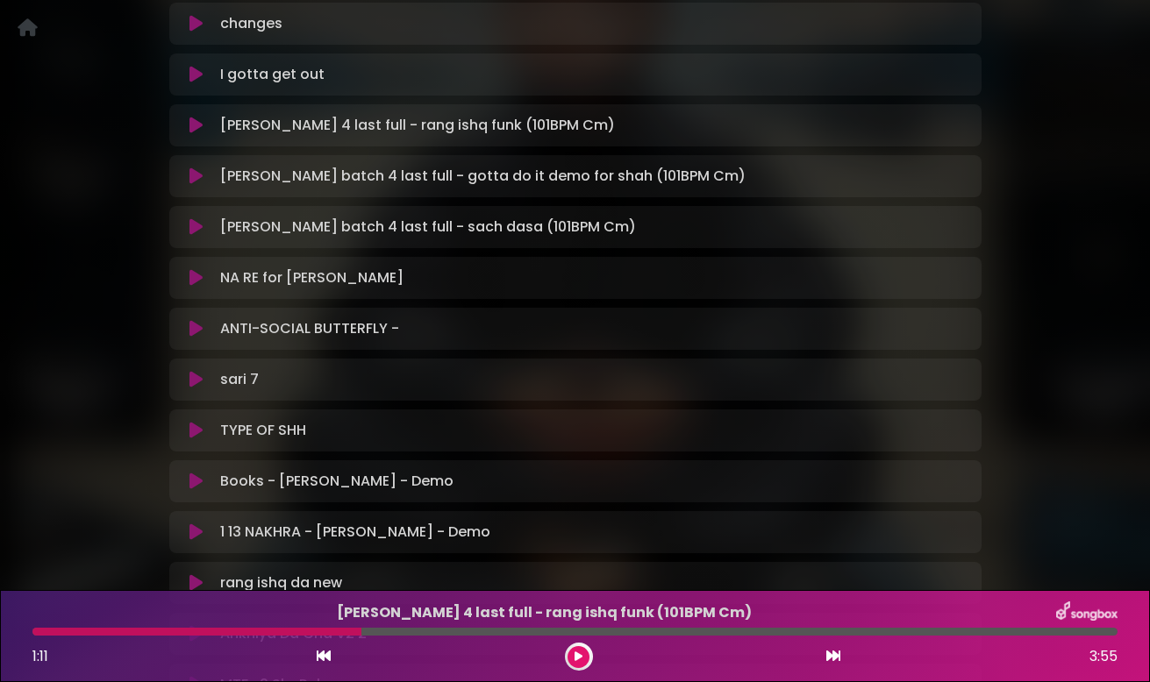
click at [196, 129] on icon at bounding box center [195, 126] width 13 height 18
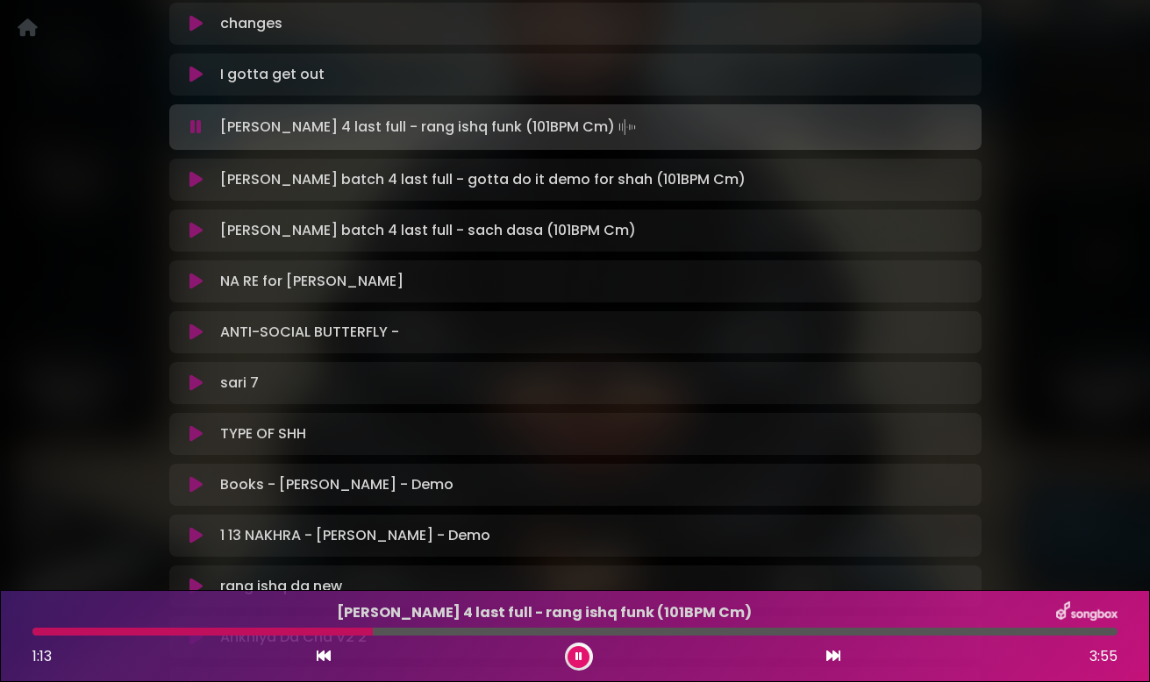
click at [196, 129] on icon at bounding box center [195, 127] width 11 height 18
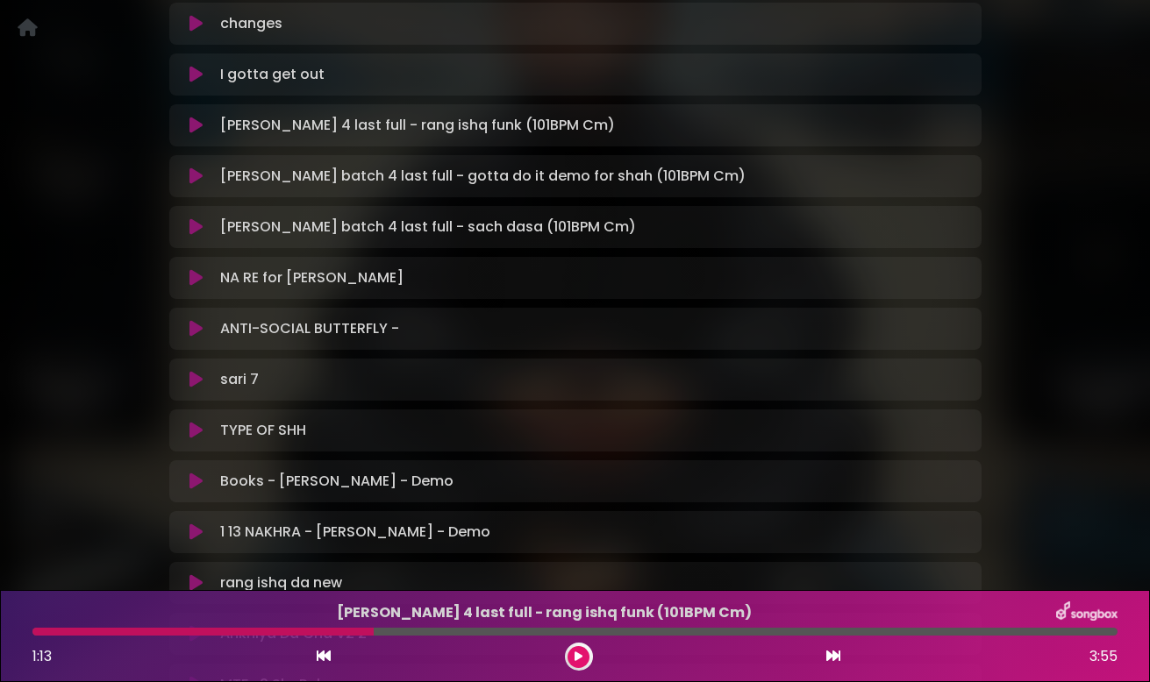
click at [196, 129] on icon at bounding box center [195, 126] width 13 height 18
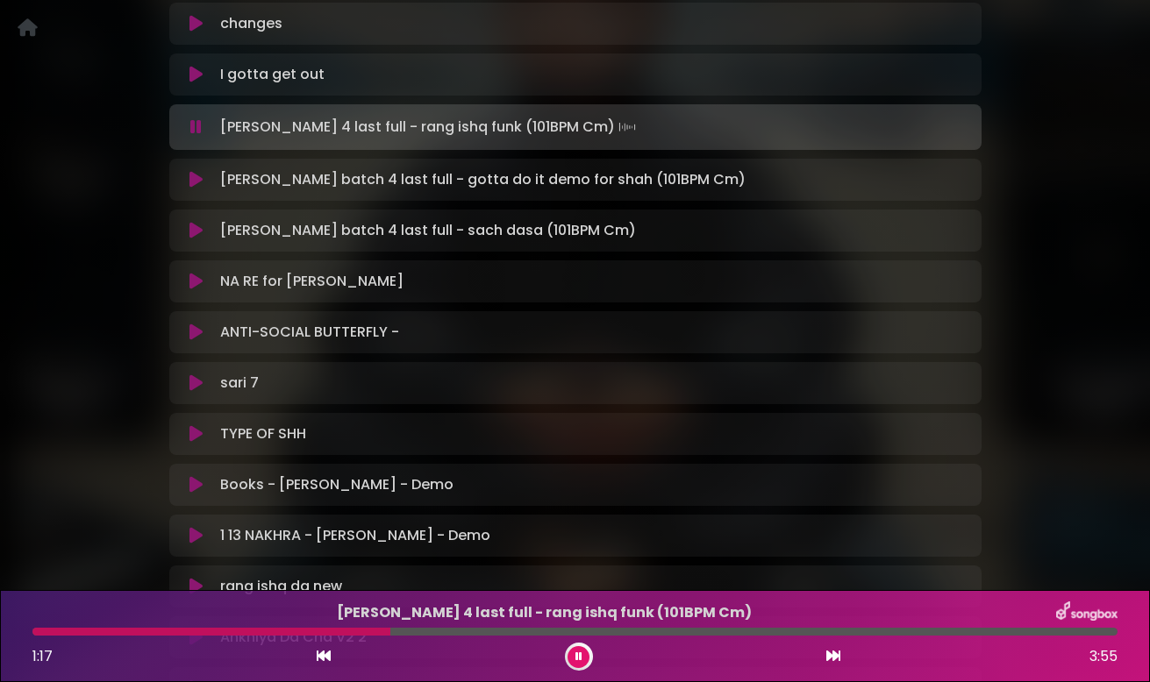
click at [196, 129] on icon at bounding box center [195, 127] width 11 height 18
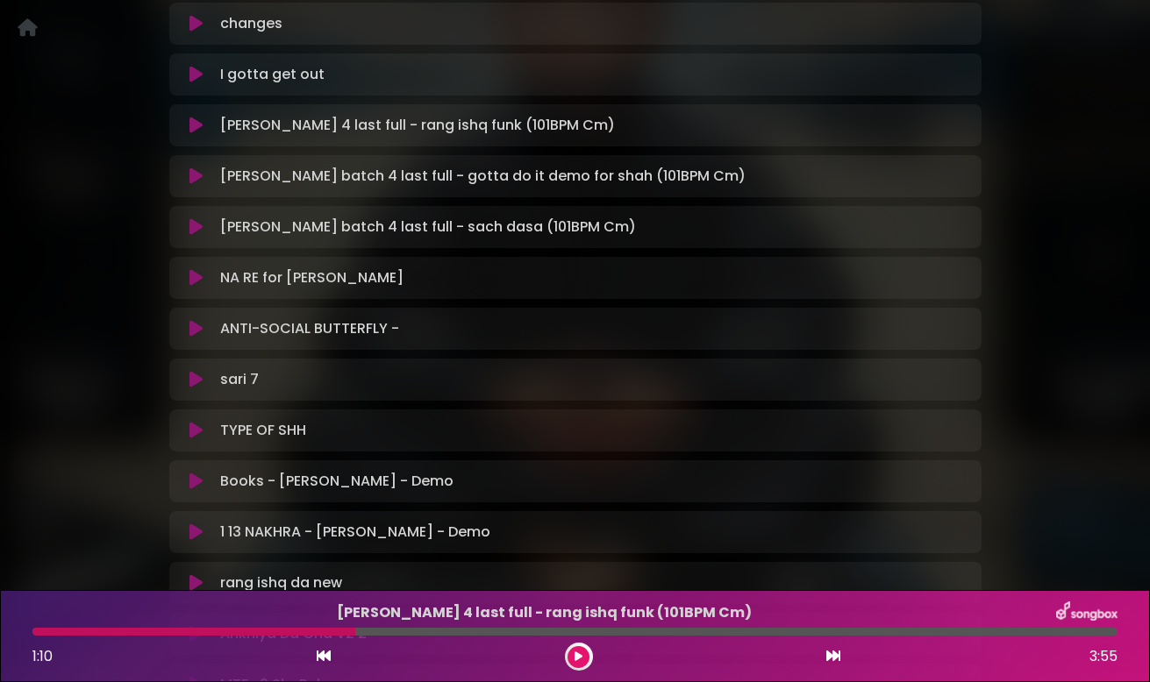
click at [196, 129] on icon at bounding box center [195, 126] width 13 height 18
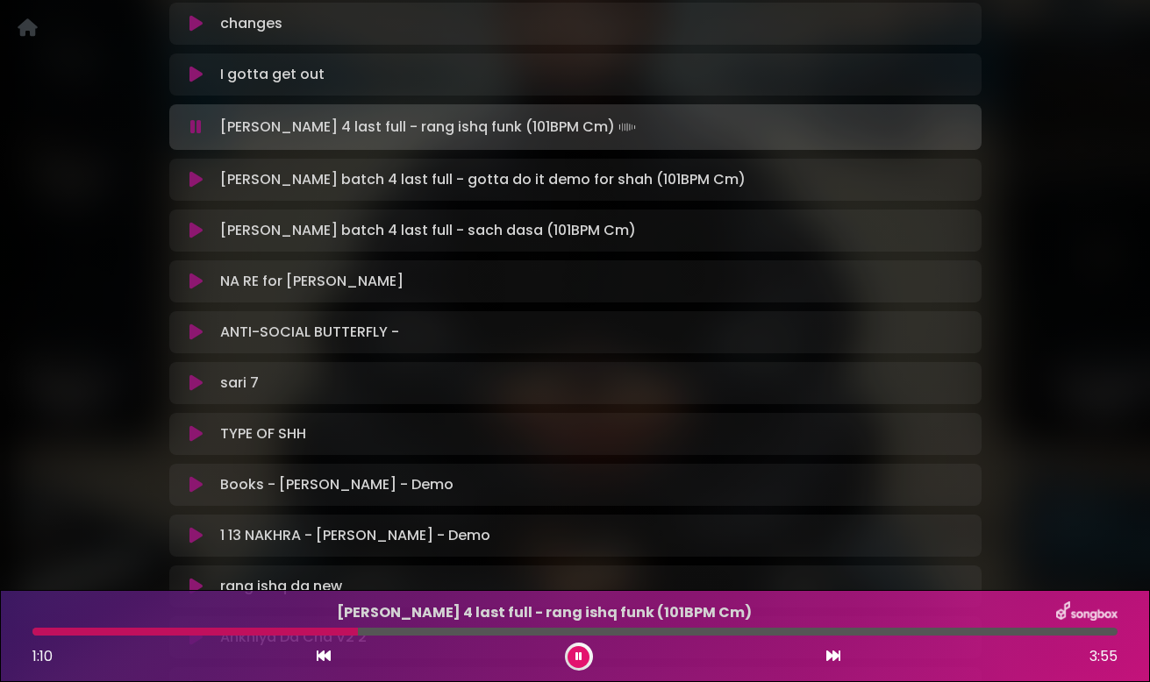
click at [196, 129] on icon at bounding box center [195, 127] width 11 height 18
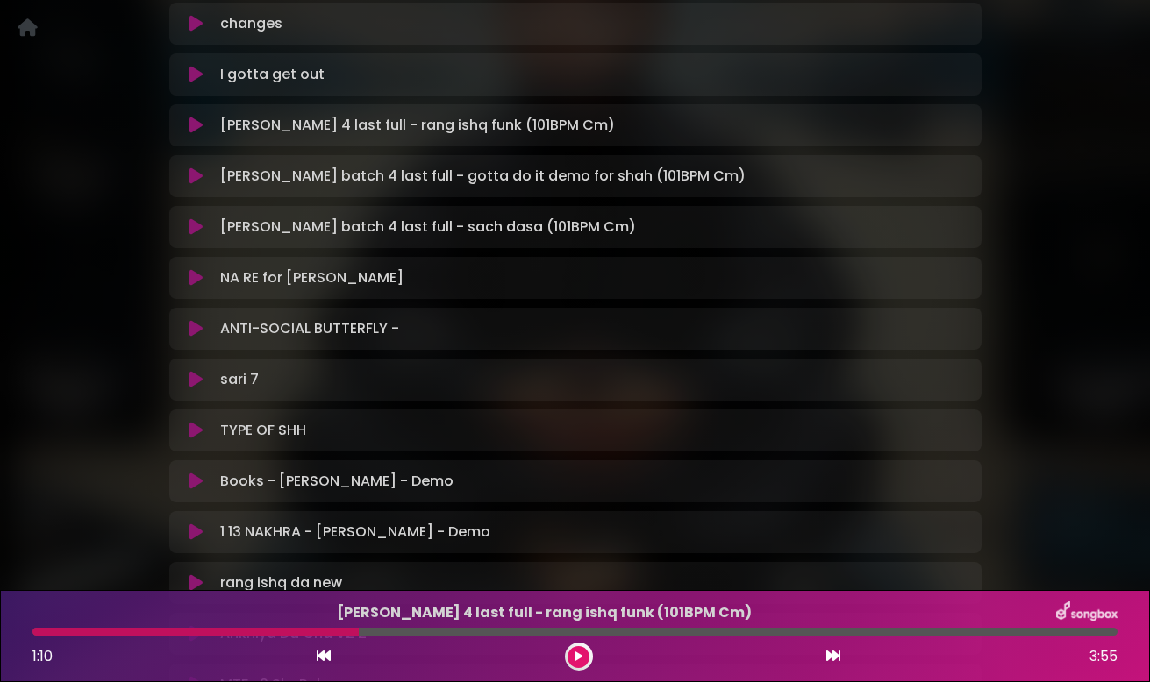
click at [192, 222] on icon at bounding box center [195, 227] width 13 height 18
click at [196, 227] on icon at bounding box center [195, 227] width 13 height 18
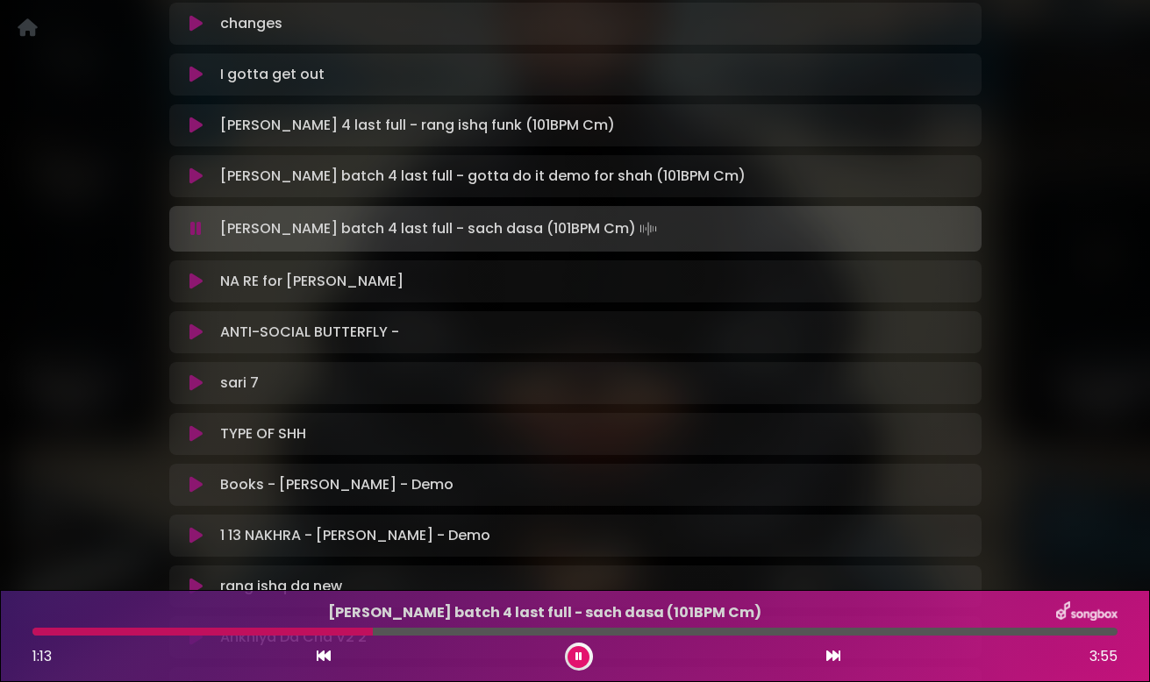
click at [196, 231] on icon at bounding box center [195, 229] width 11 height 18
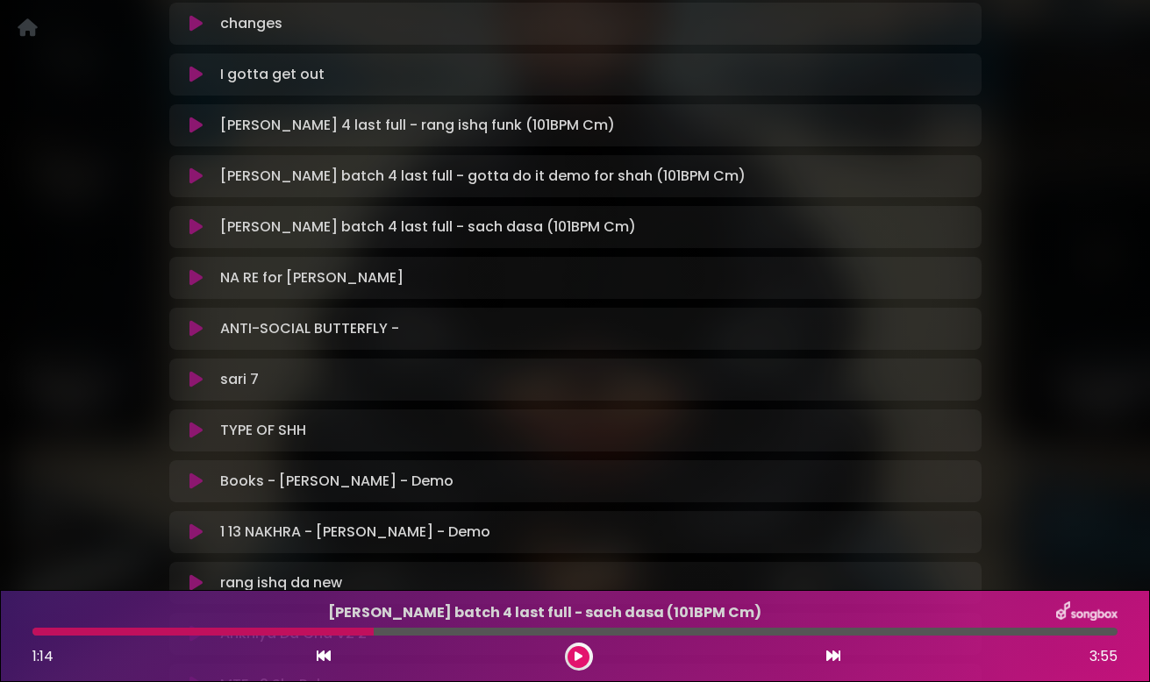
click at [196, 231] on icon at bounding box center [195, 227] width 13 height 18
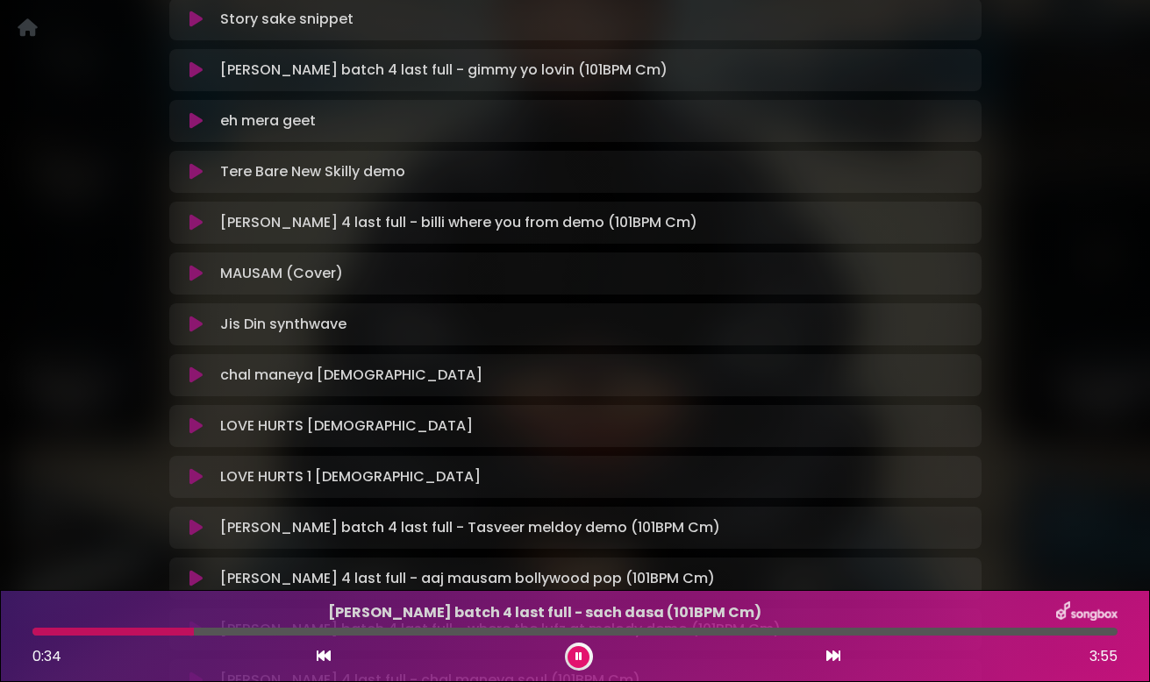
scroll to position [2325, 0]
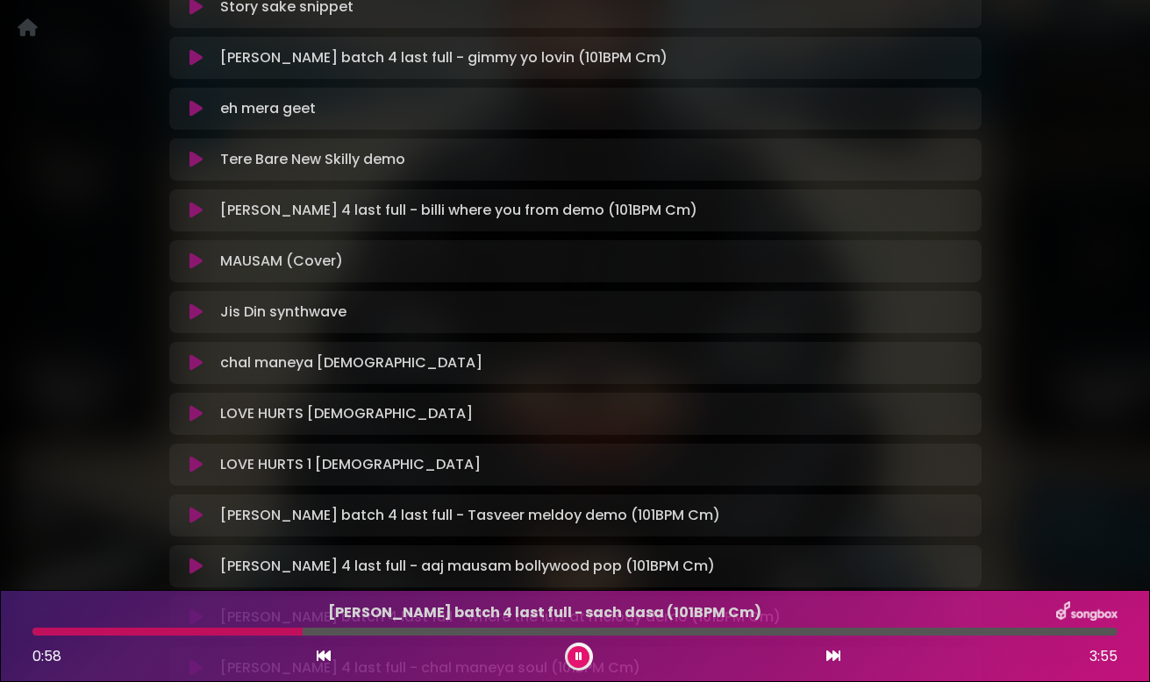
click at [197, 218] on icon at bounding box center [195, 211] width 13 height 18
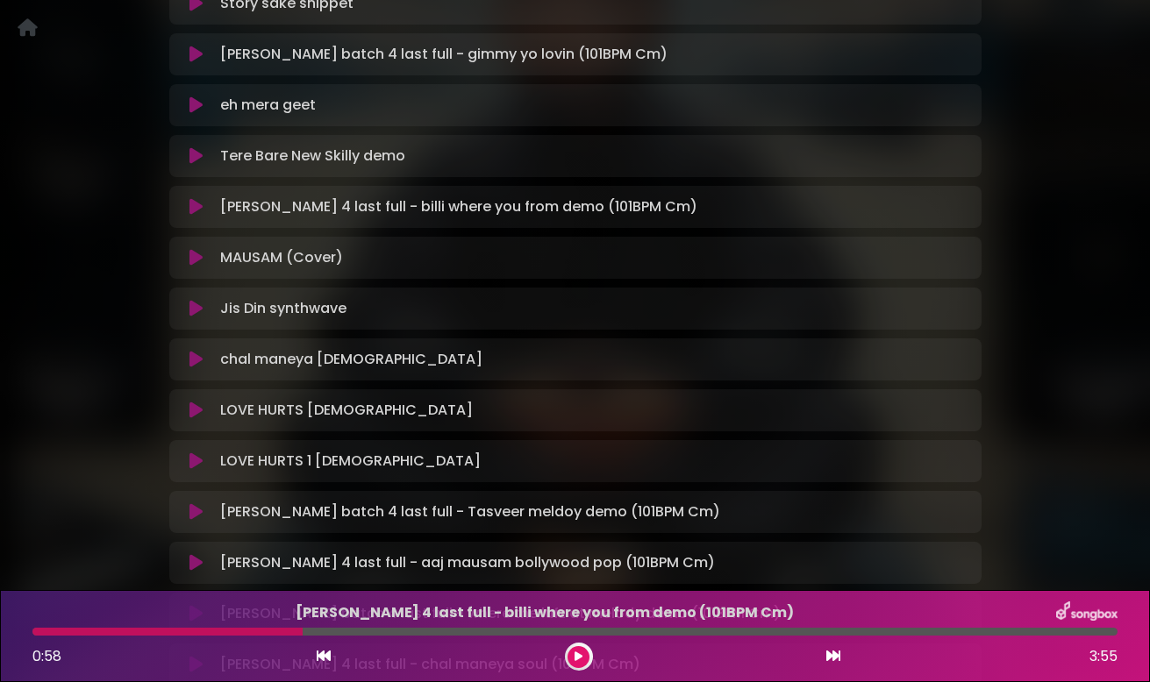
click at [195, 210] on icon at bounding box center [195, 207] width 13 height 18
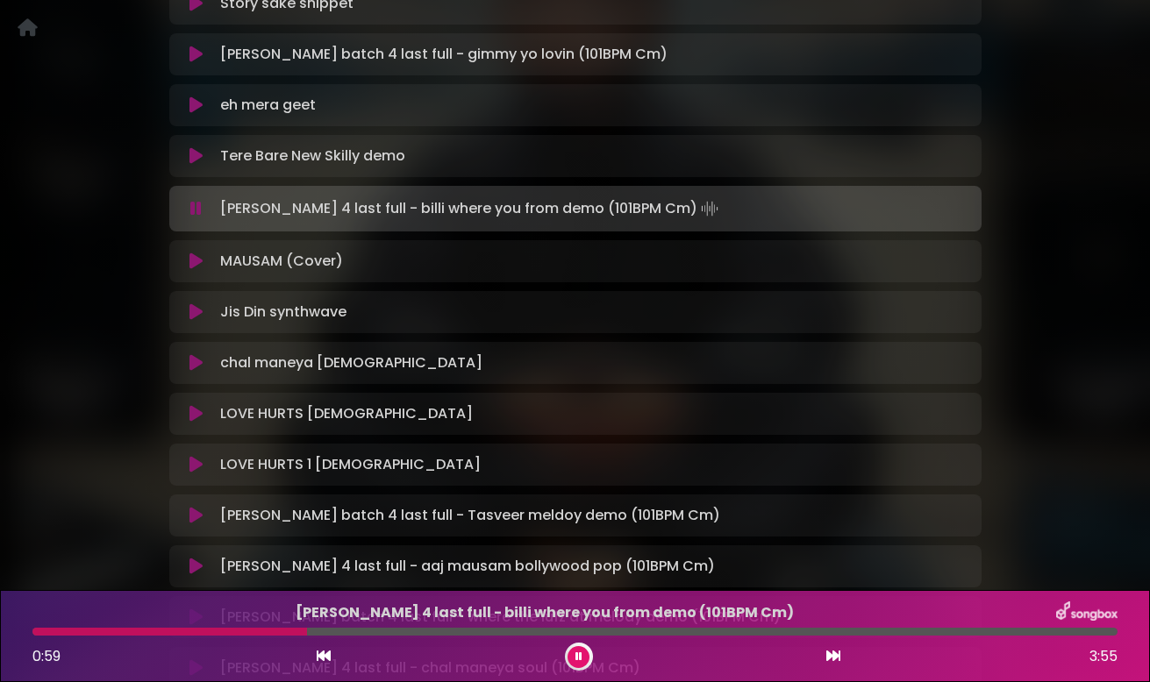
click at [195, 210] on icon at bounding box center [195, 209] width 11 height 18
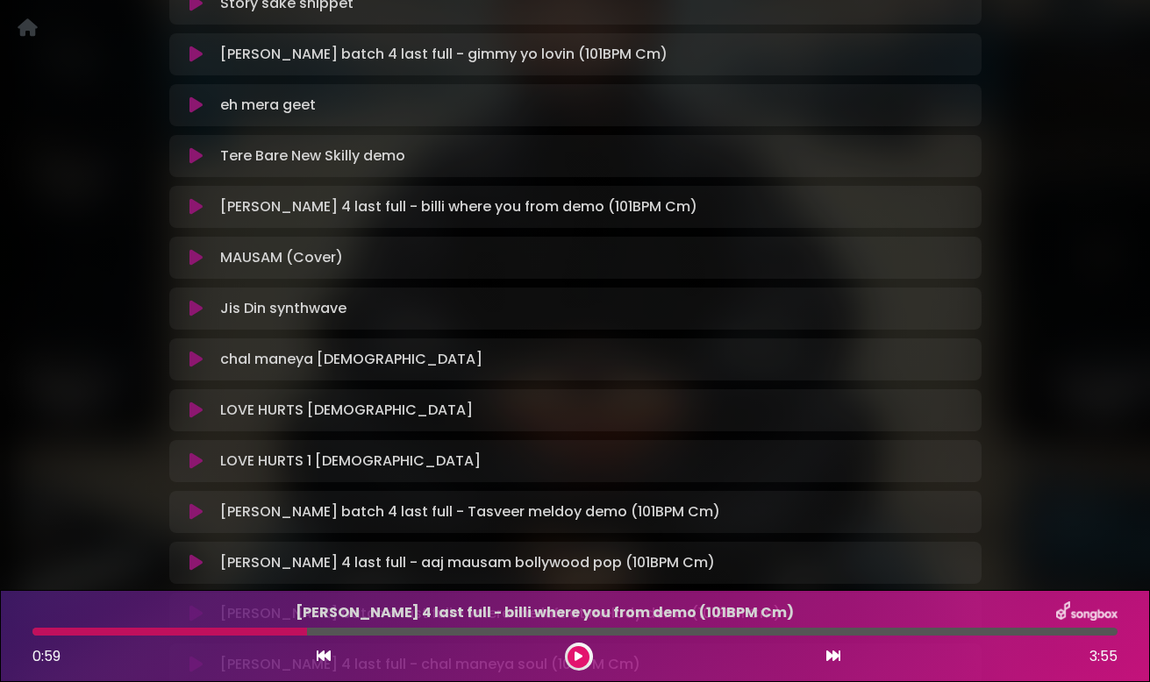
click at [195, 210] on icon at bounding box center [195, 207] width 13 height 18
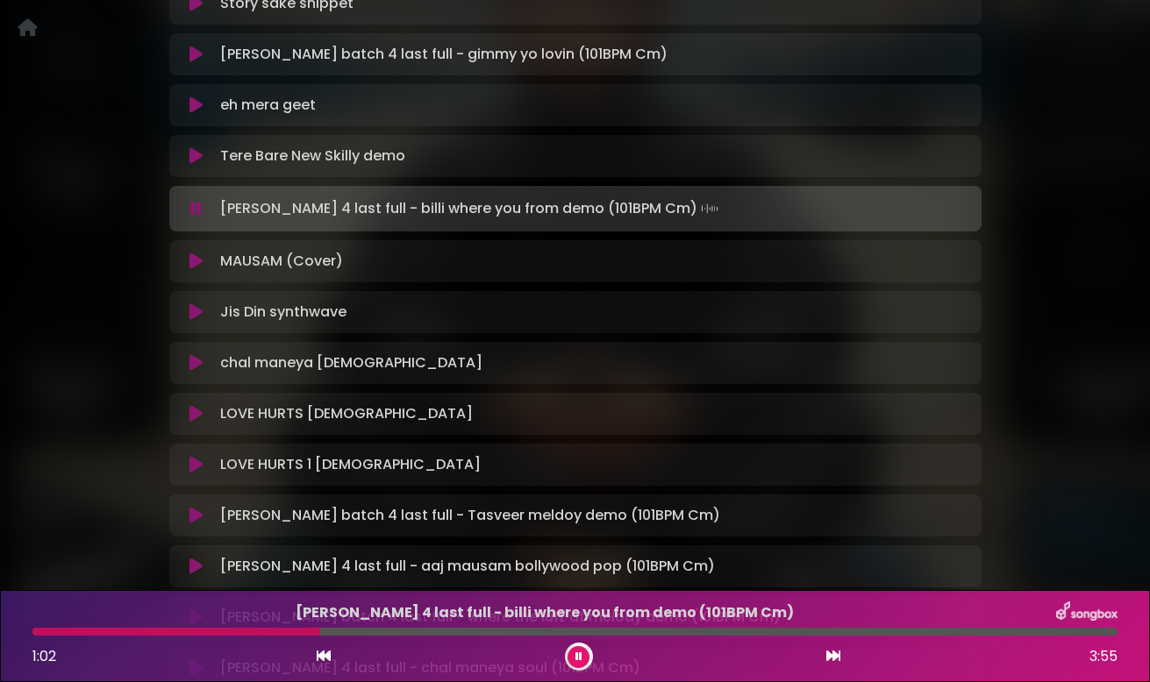
click at [195, 210] on icon at bounding box center [195, 209] width 11 height 18
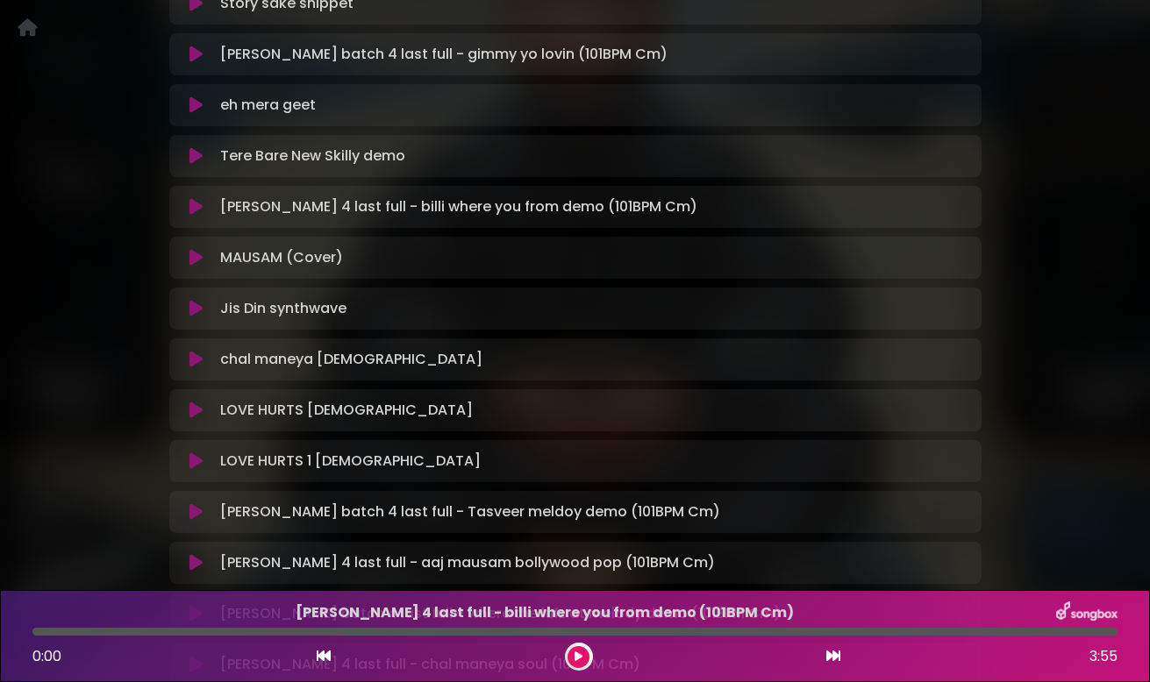
click at [195, 210] on icon at bounding box center [195, 207] width 13 height 18
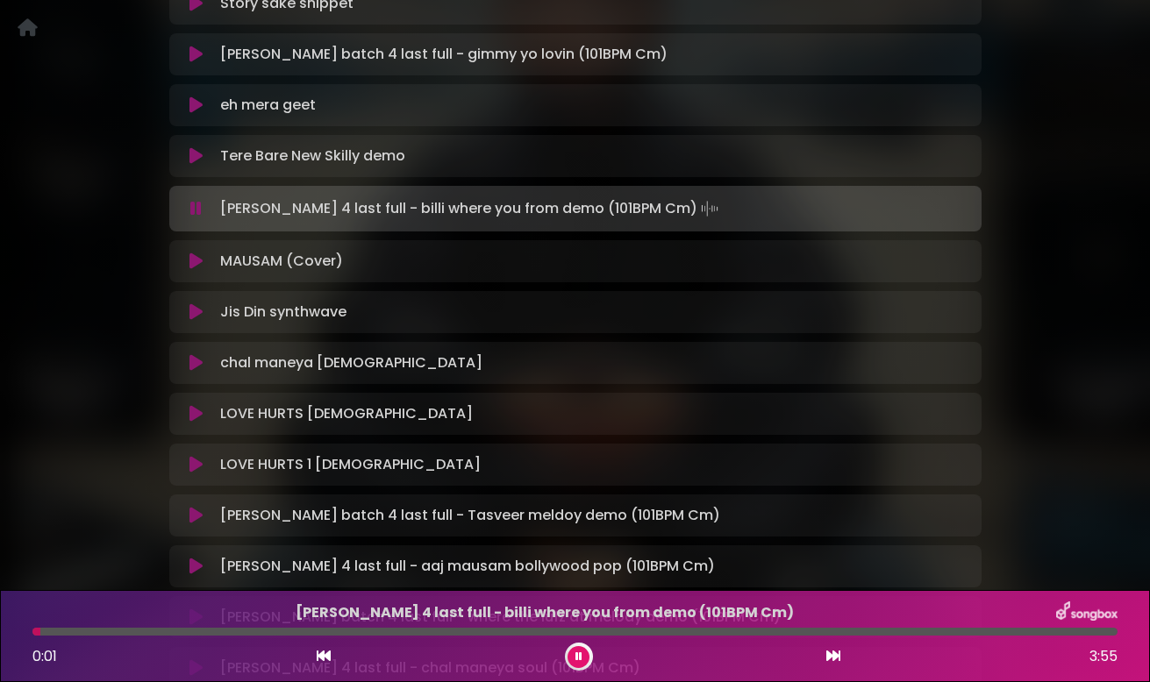
click at [195, 210] on icon at bounding box center [195, 209] width 11 height 18
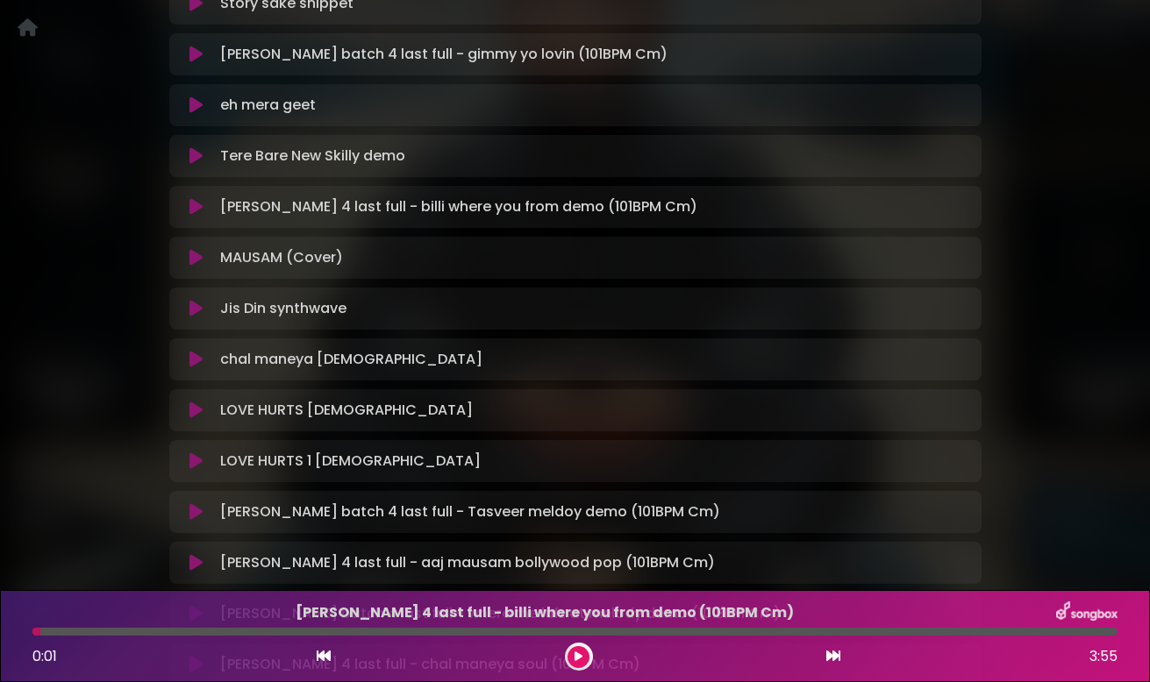
click at [196, 255] on icon at bounding box center [195, 258] width 13 height 18
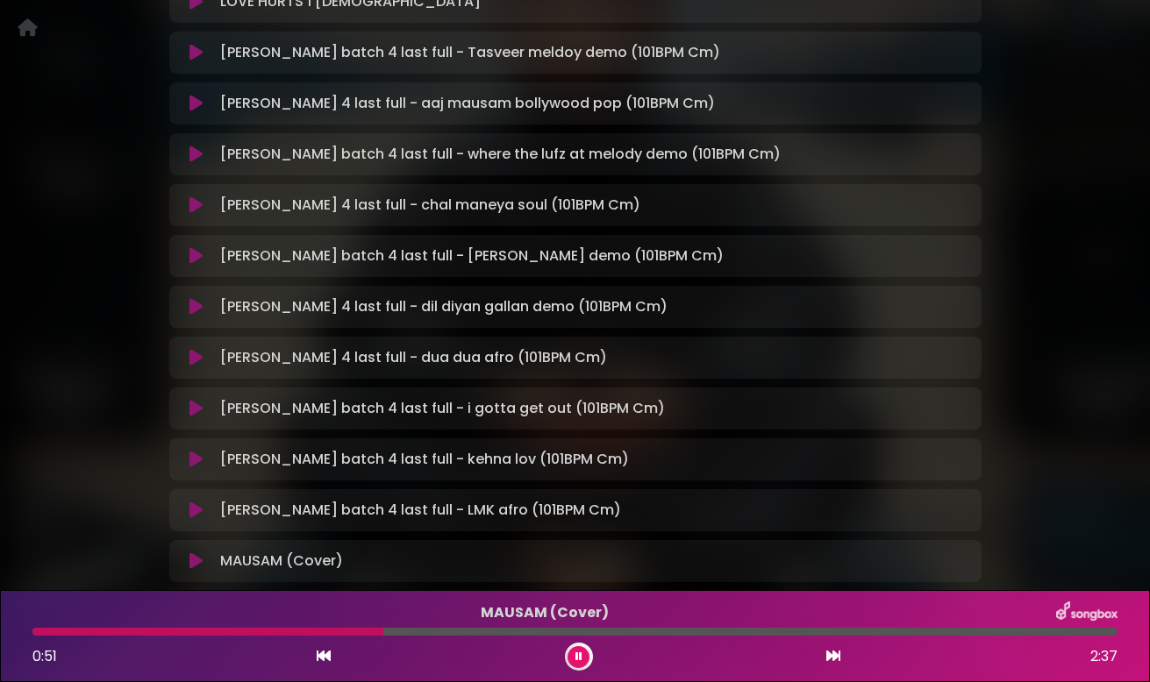
scroll to position [2793, 0]
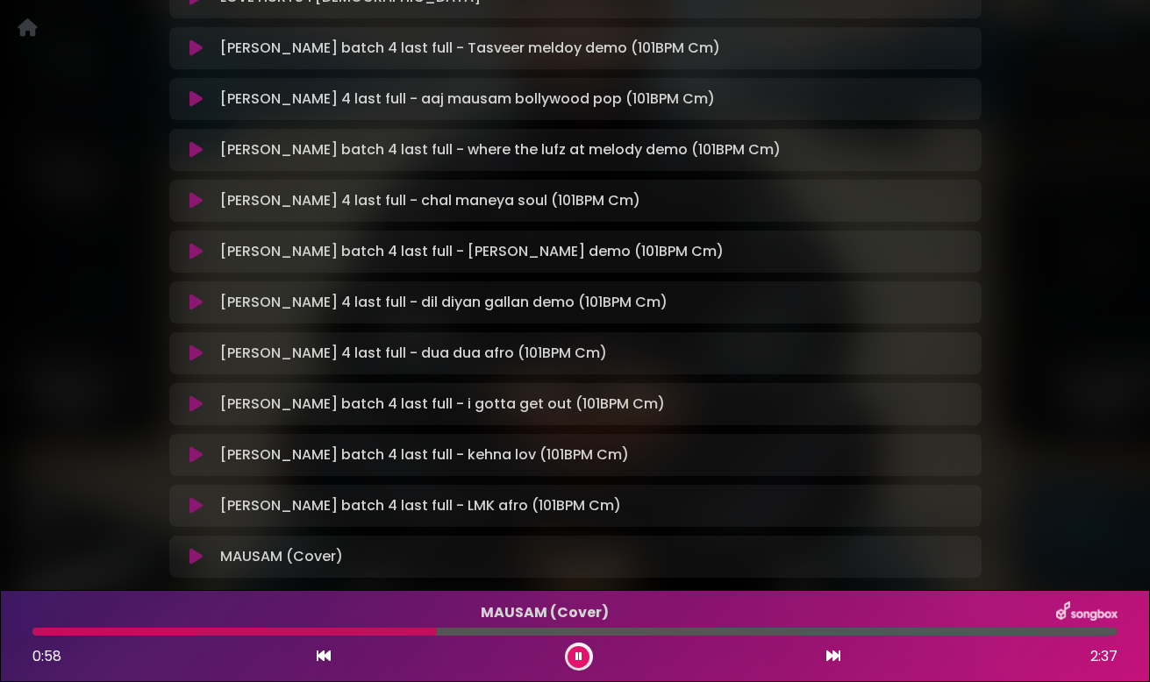
click at [192, 246] on icon at bounding box center [195, 252] width 13 height 18
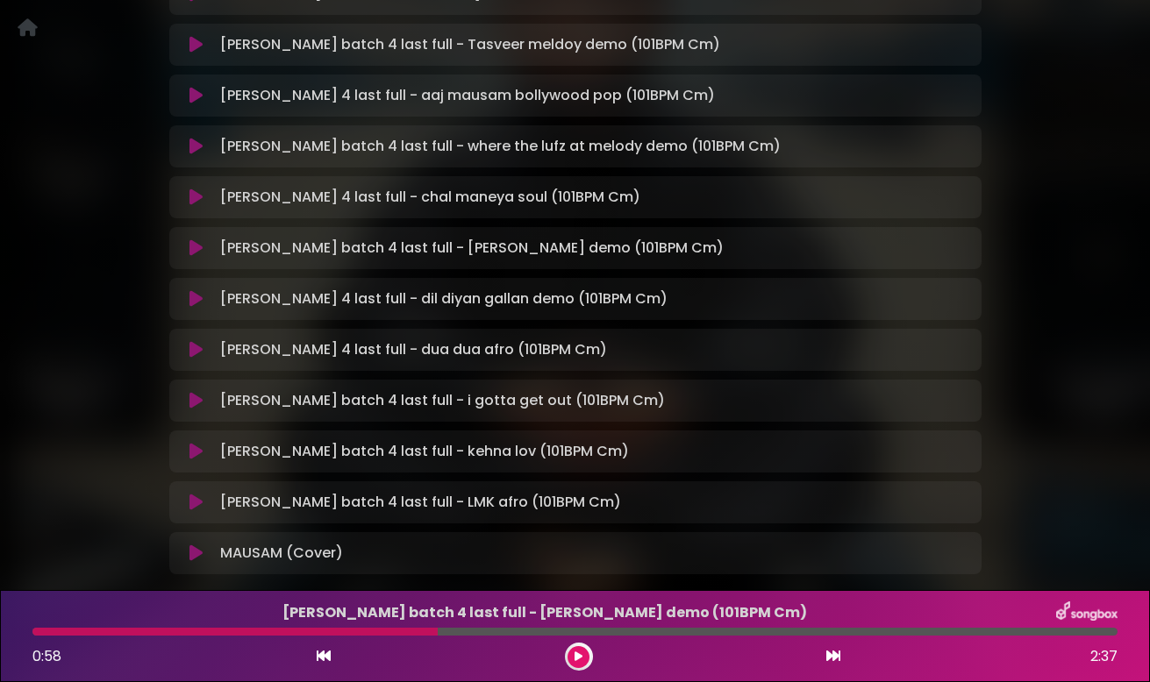
click at [196, 248] on icon at bounding box center [195, 248] width 13 height 18
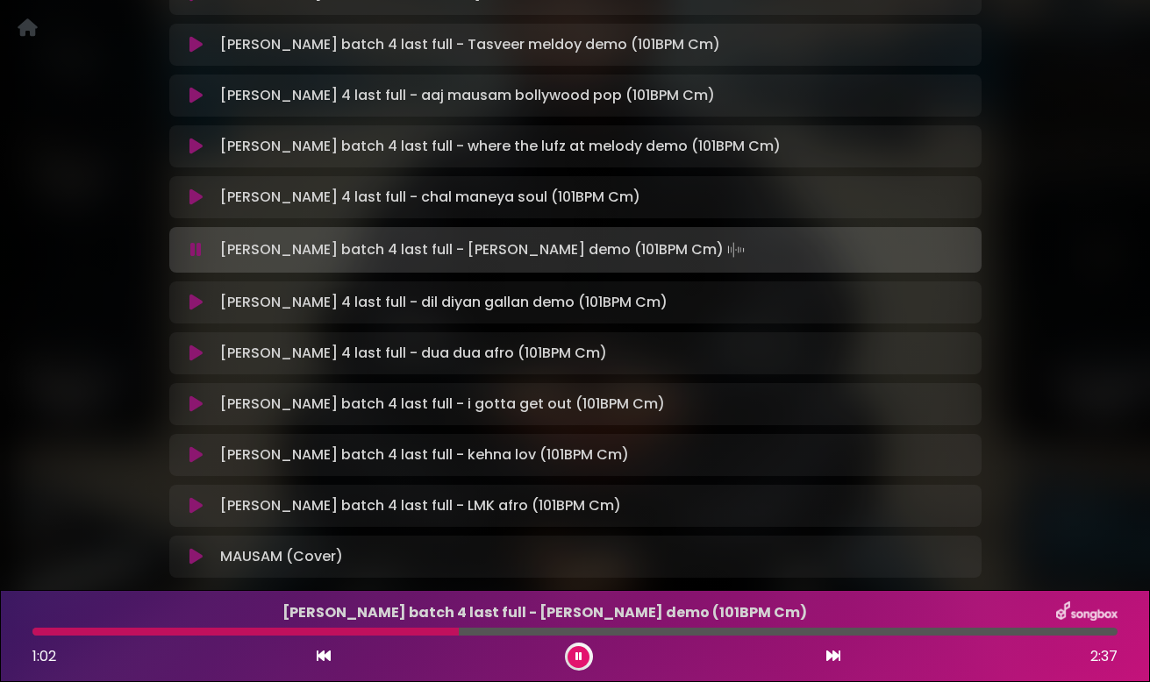
click at [196, 248] on icon at bounding box center [195, 250] width 11 height 18
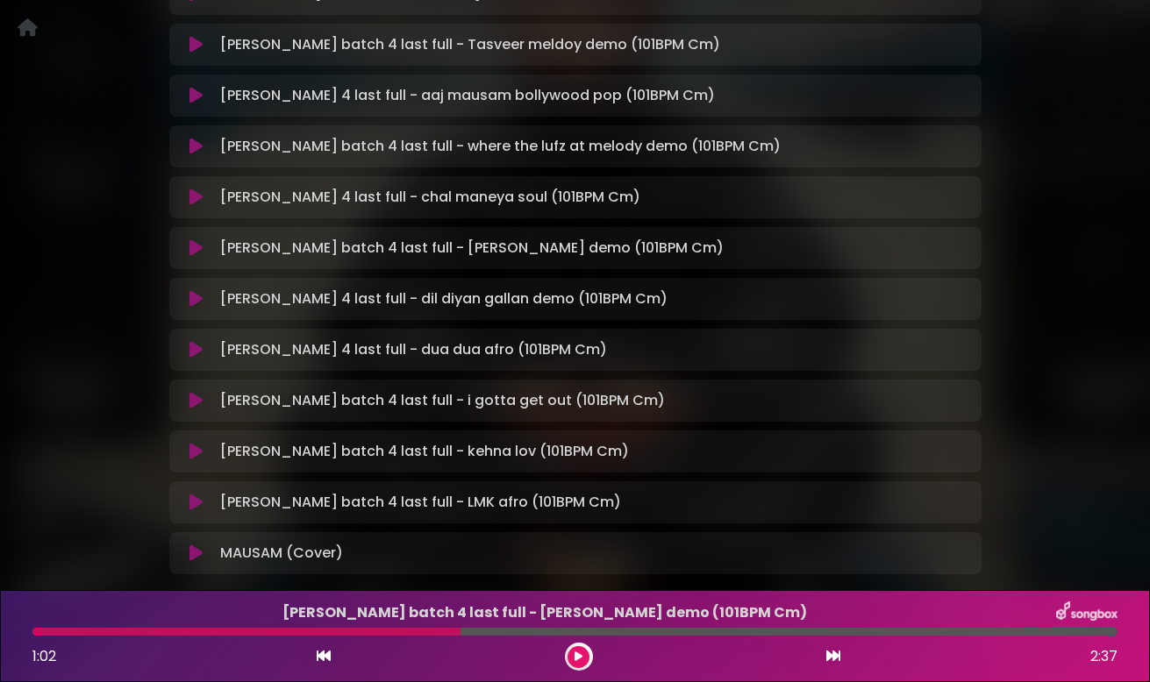
click at [196, 248] on icon at bounding box center [195, 248] width 13 height 18
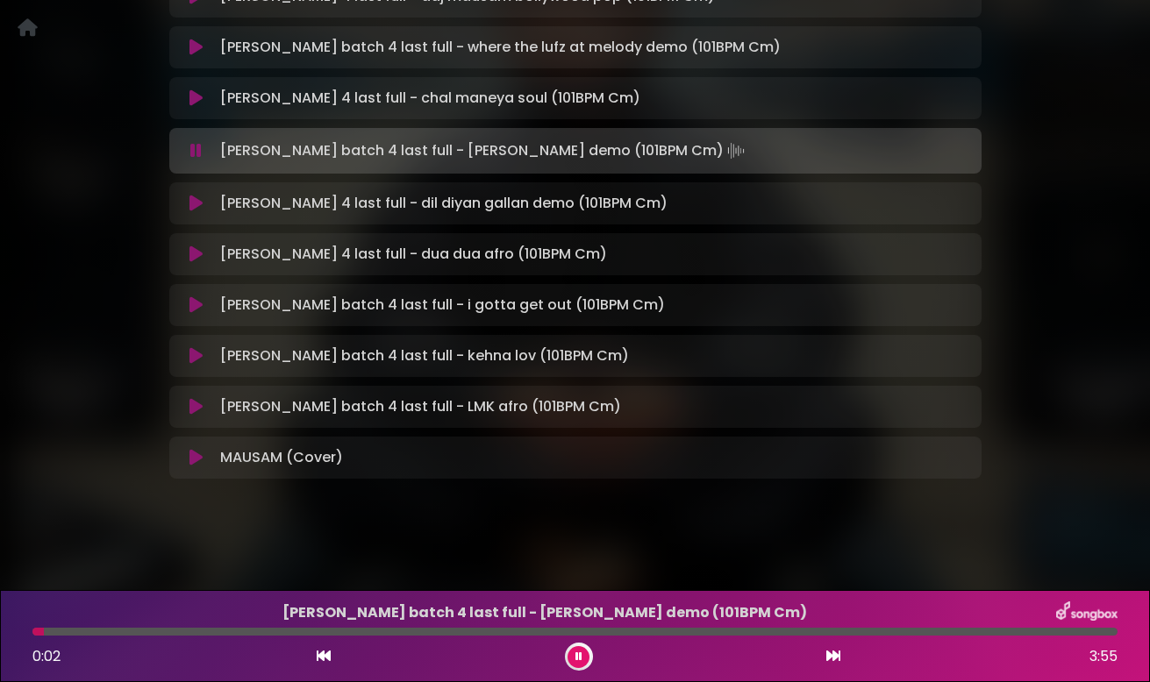
scroll to position [2892, 0]
click at [580, 654] on icon at bounding box center [578, 657] width 7 height 11
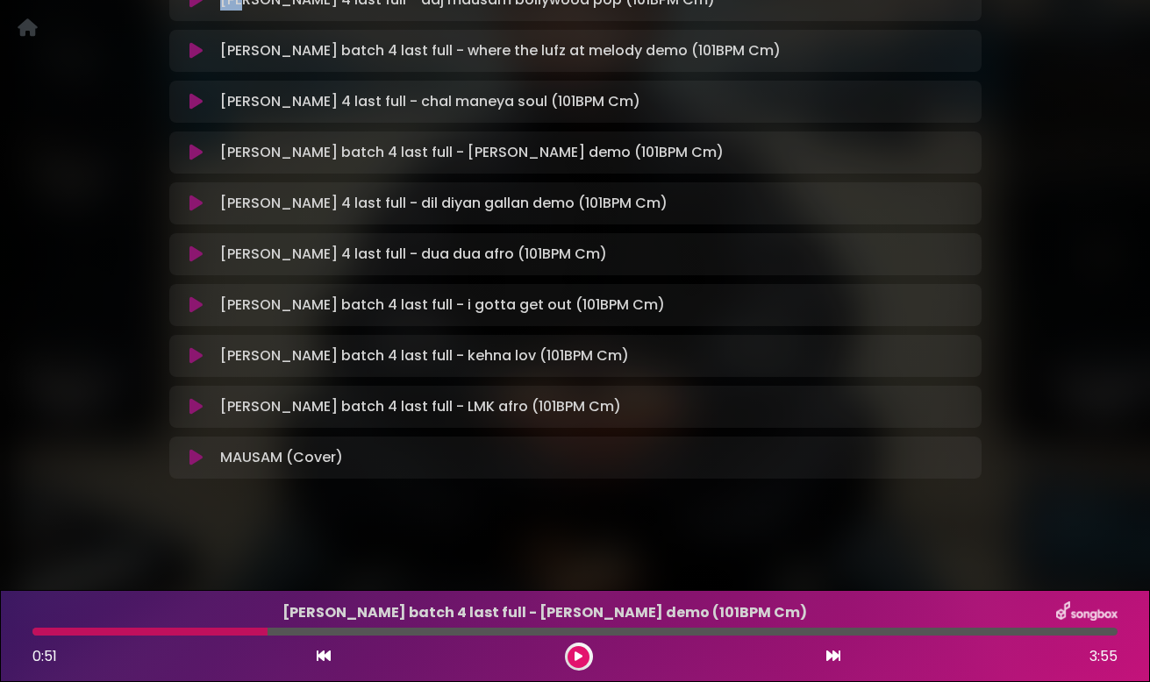
click at [979, 0] on html "Your Private Link [URL][DOMAIN_NAME] Copy Link PREVIEW MODE | Views 7 | Plays 0…" at bounding box center [575, 341] width 1150 height 682
